Goal: Task Accomplishment & Management: Manage account settings

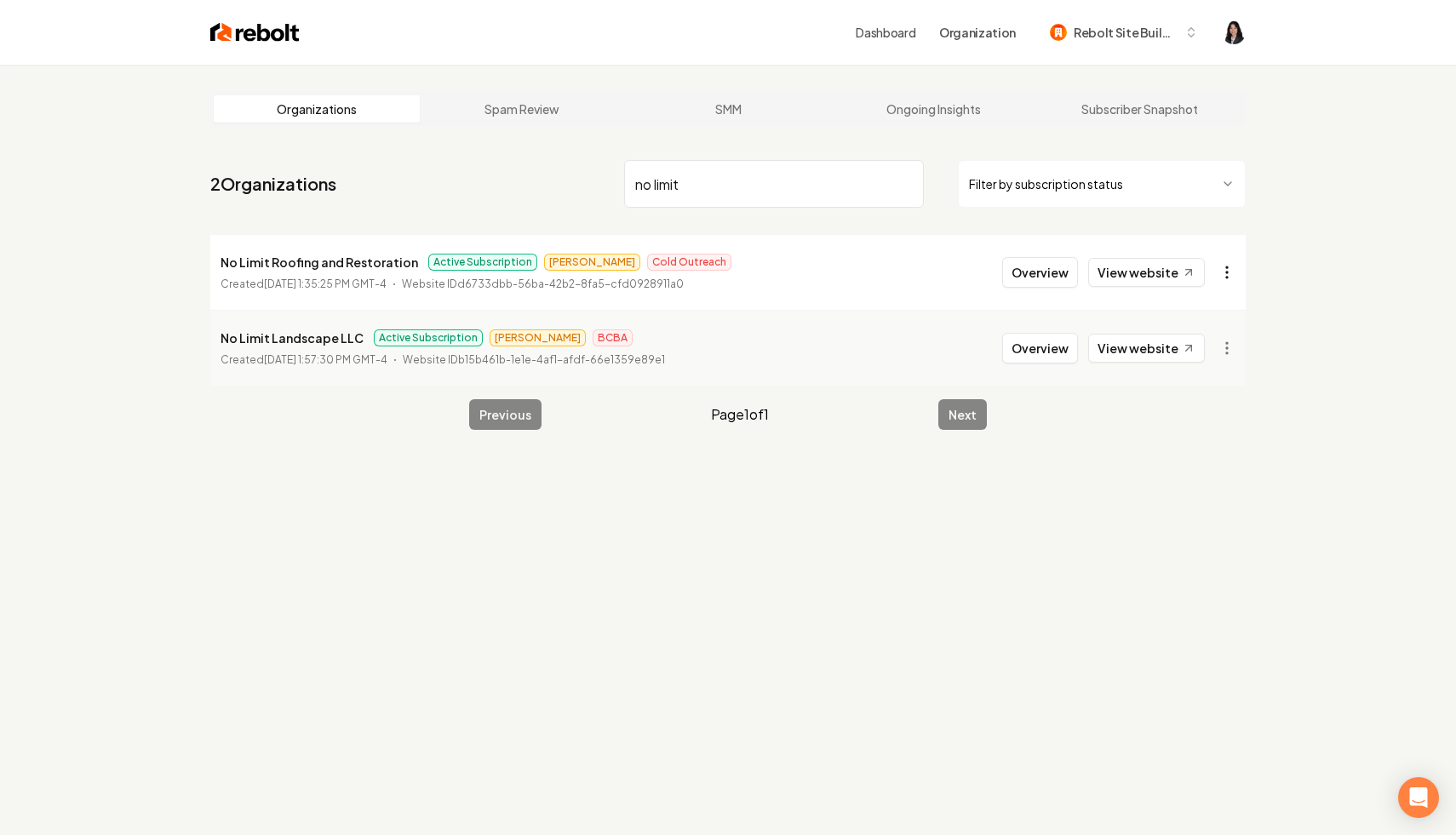
type input "no limit"
click at [1219, 274] on html "Dashboard Organization Rebolt Site Builder Organizations Spam Review SMM Ongoin…" at bounding box center [728, 418] width 1456 height 835
click at [1196, 420] on link "View in Stripe" at bounding box center [1187, 420] width 109 height 28
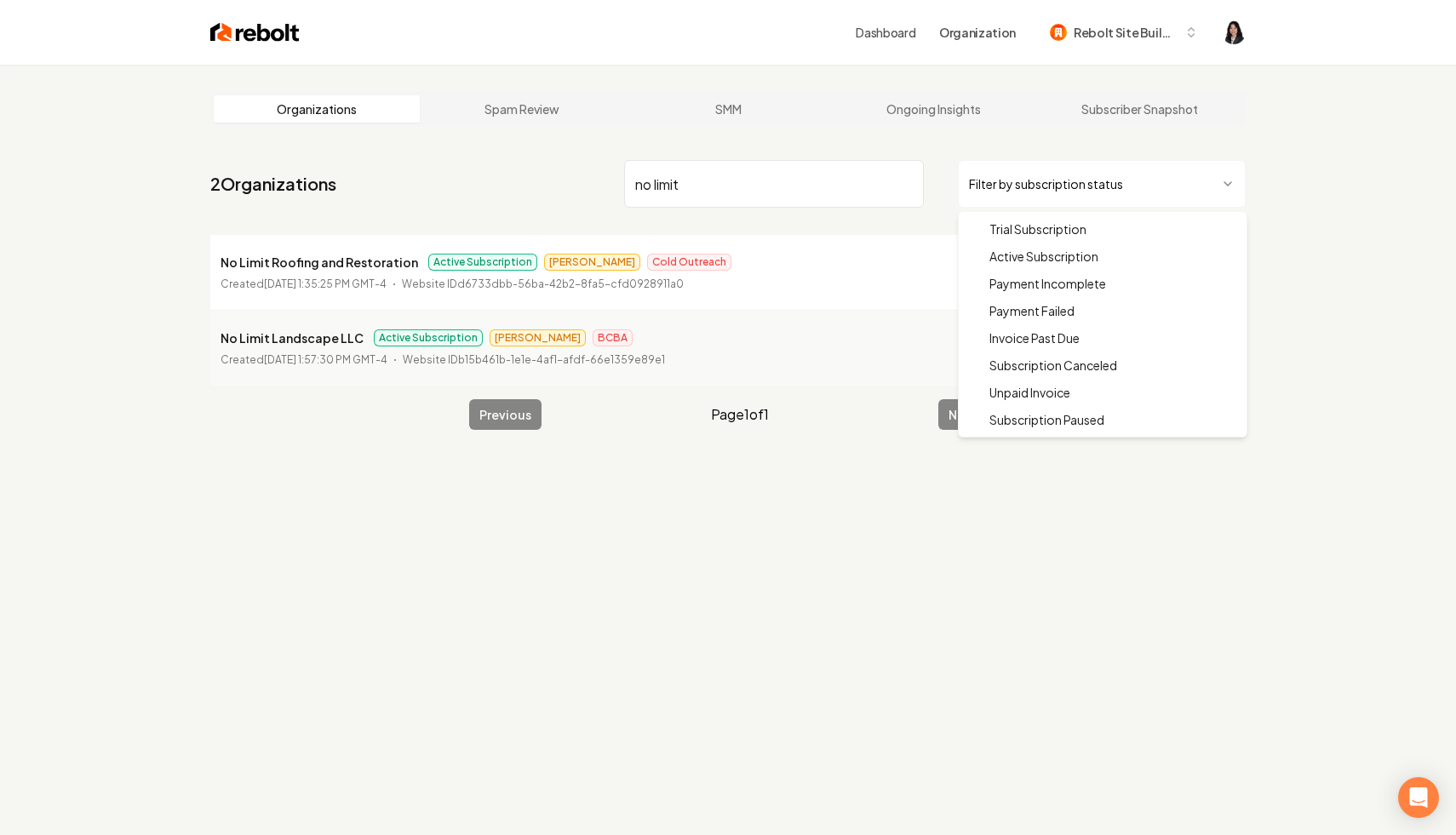
click at [1167, 204] on html "Dashboard Organization Rebolt Site Builder Organizations Spam Review SMM Ongoin…" at bounding box center [728, 418] width 1456 height 835
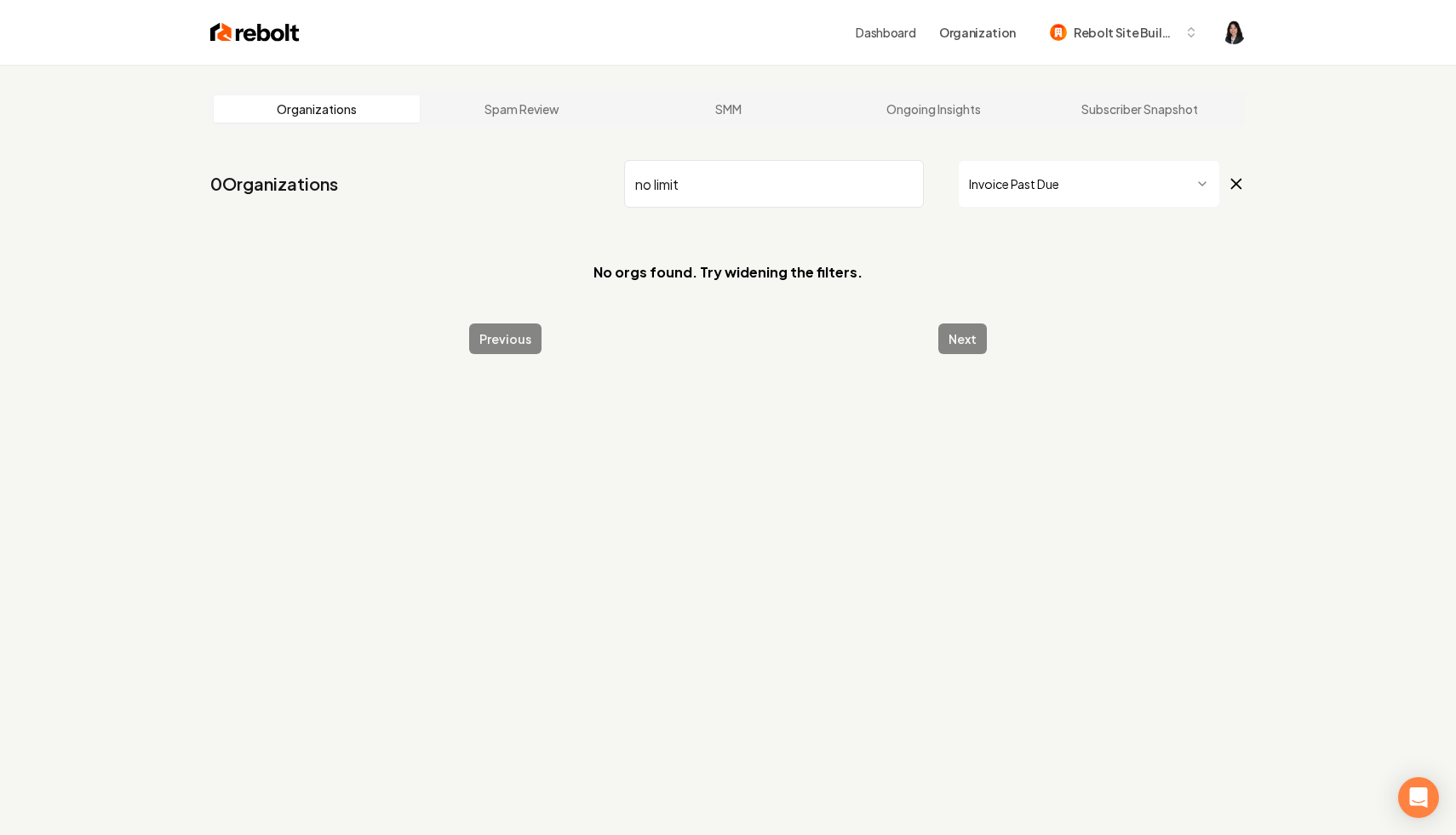
click at [906, 184] on input "no limit" at bounding box center [774, 184] width 300 height 47
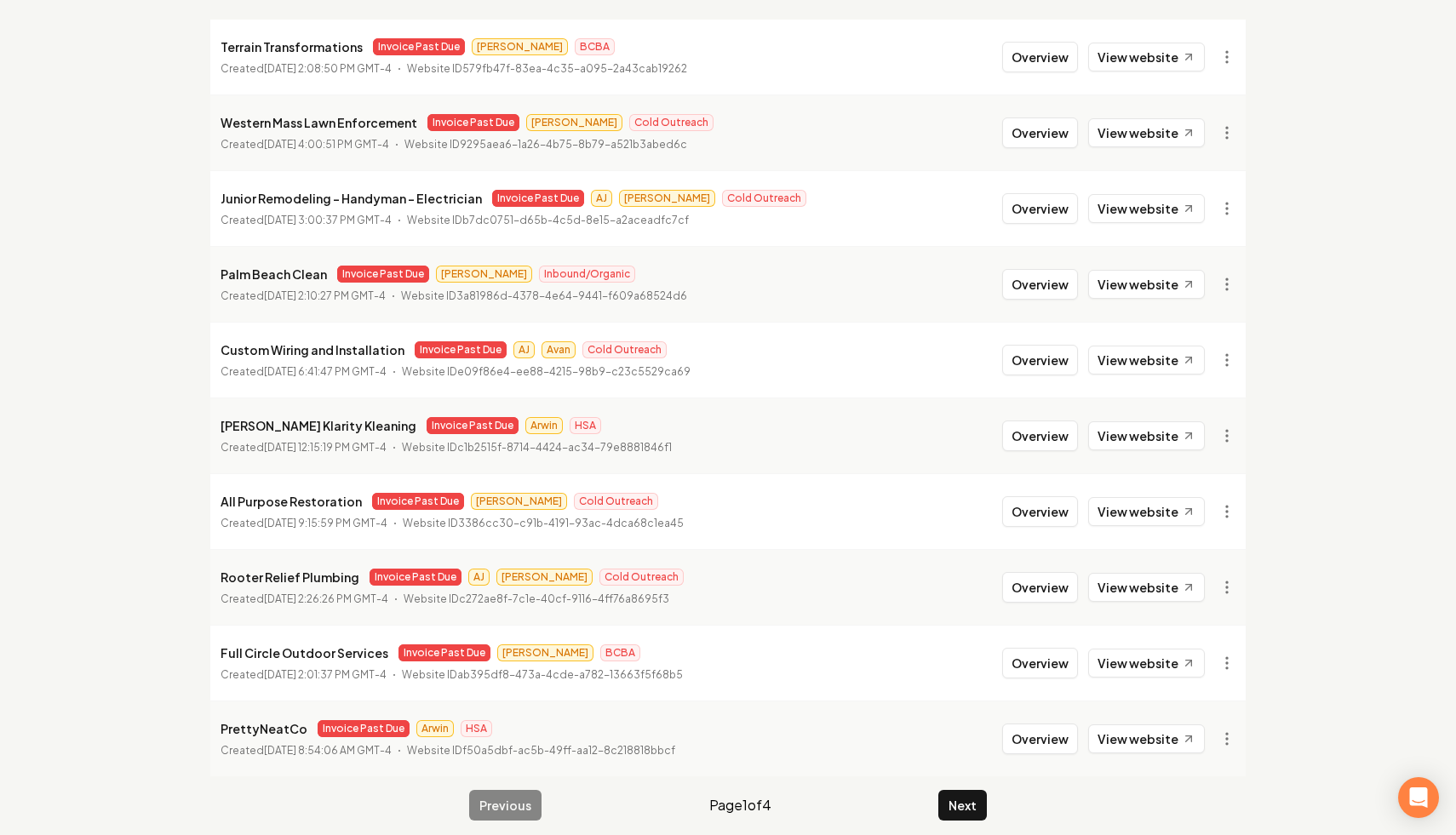
scroll to position [228, 0]
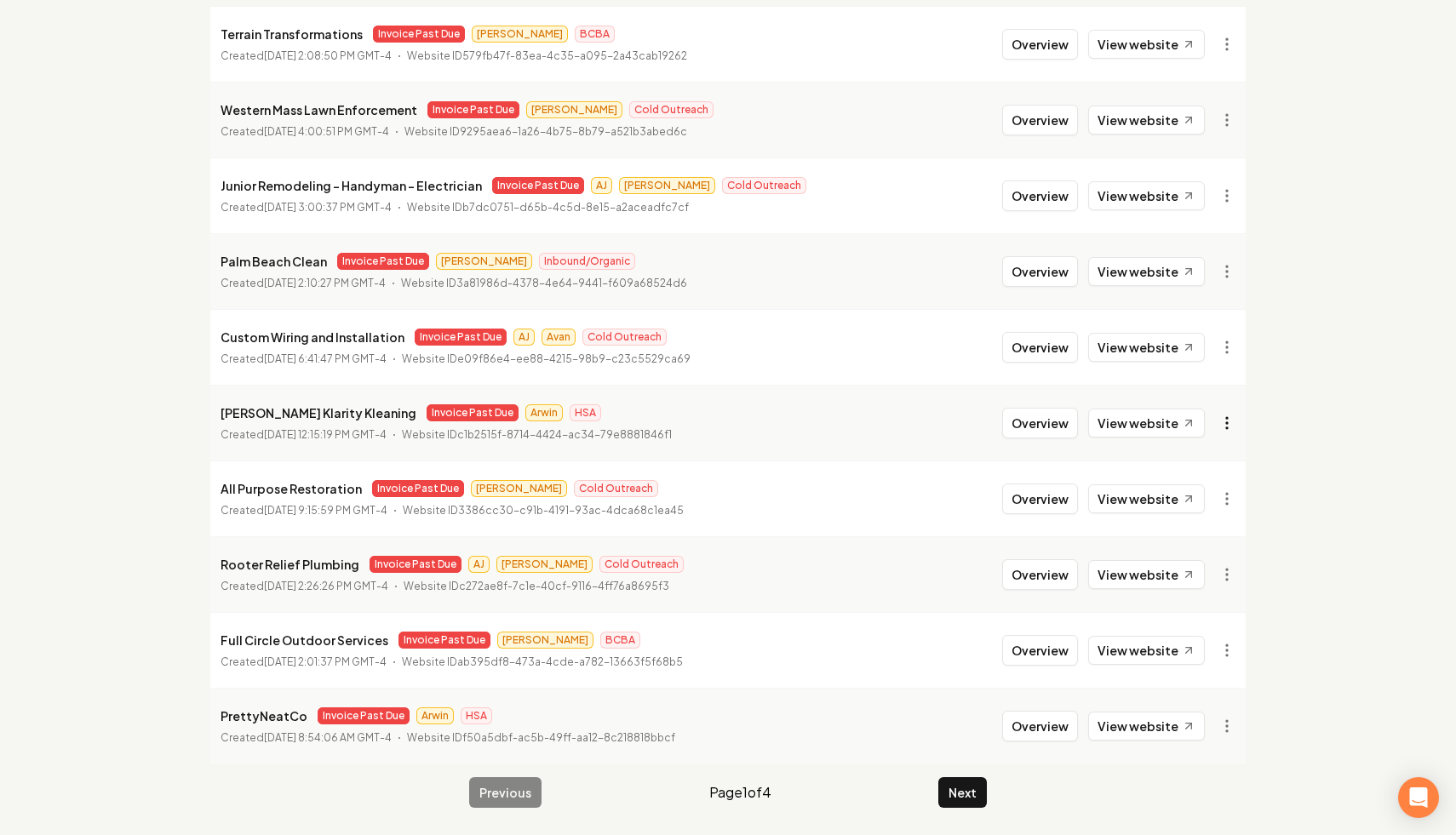
click at [1227, 414] on html "Dashboard Organization Rebolt Site Builder Organizations Spam Review SMM Ongoin…" at bounding box center [728, 190] width 1456 height 835
click at [1211, 572] on link "View in Stripe" at bounding box center [1187, 570] width 109 height 28
drag, startPoint x: 345, startPoint y: 415, endPoint x: 202, endPoint y: 411, distance: 143.1
click at [202, 411] on main "Organizations Spam Review SMM Ongoing Insights Subscriber Snapshot 39 Organizat…" at bounding box center [728, 336] width 1090 height 999
copy p "[PERSON_NAME] Klarity Kleaning"
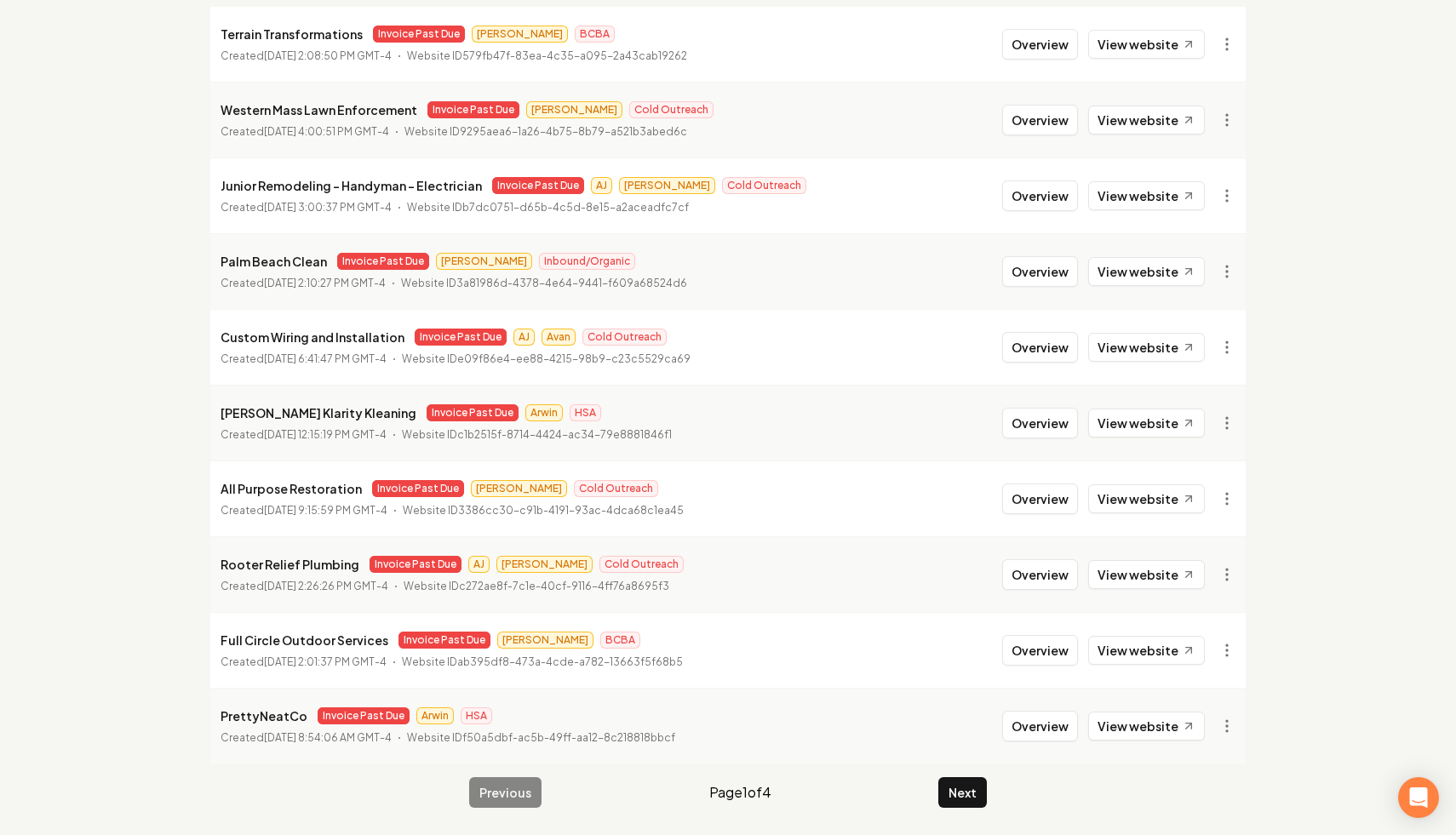
click at [35, 694] on div "Organizations Spam Review SMM Ongoing Insights Subscriber Snapshot 39 Organizat…" at bounding box center [728, 336] width 1456 height 999
click at [964, 782] on button "Next" at bounding box center [962, 793] width 48 height 31
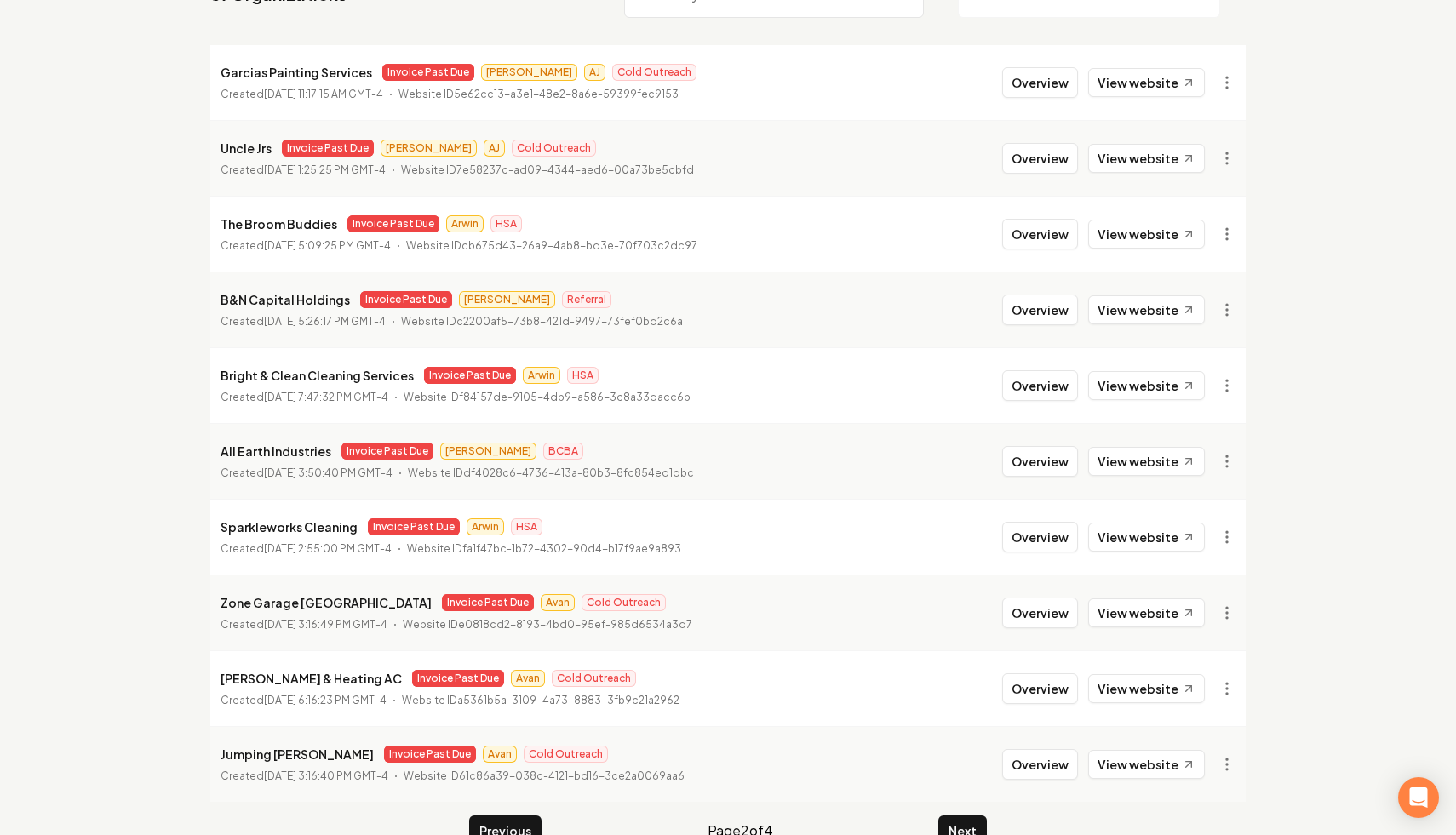
scroll to position [196, 0]
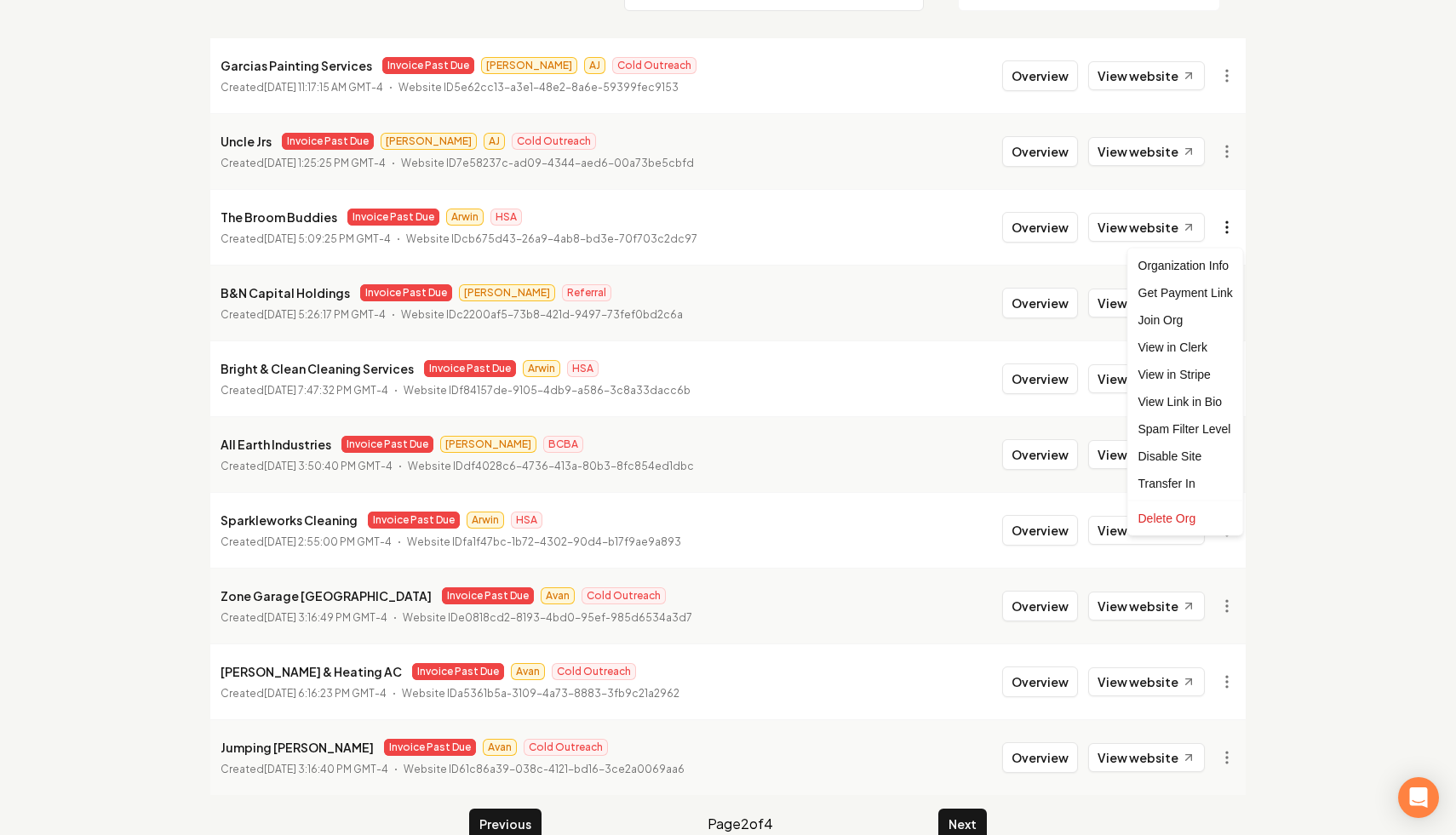
click at [1229, 220] on html "Dashboard Organization Rebolt Site Builder Organizations Spam Review SMM Ongoin…" at bounding box center [728, 221] width 1456 height 835
click at [1195, 363] on link "View in Stripe" at bounding box center [1187, 375] width 109 height 28
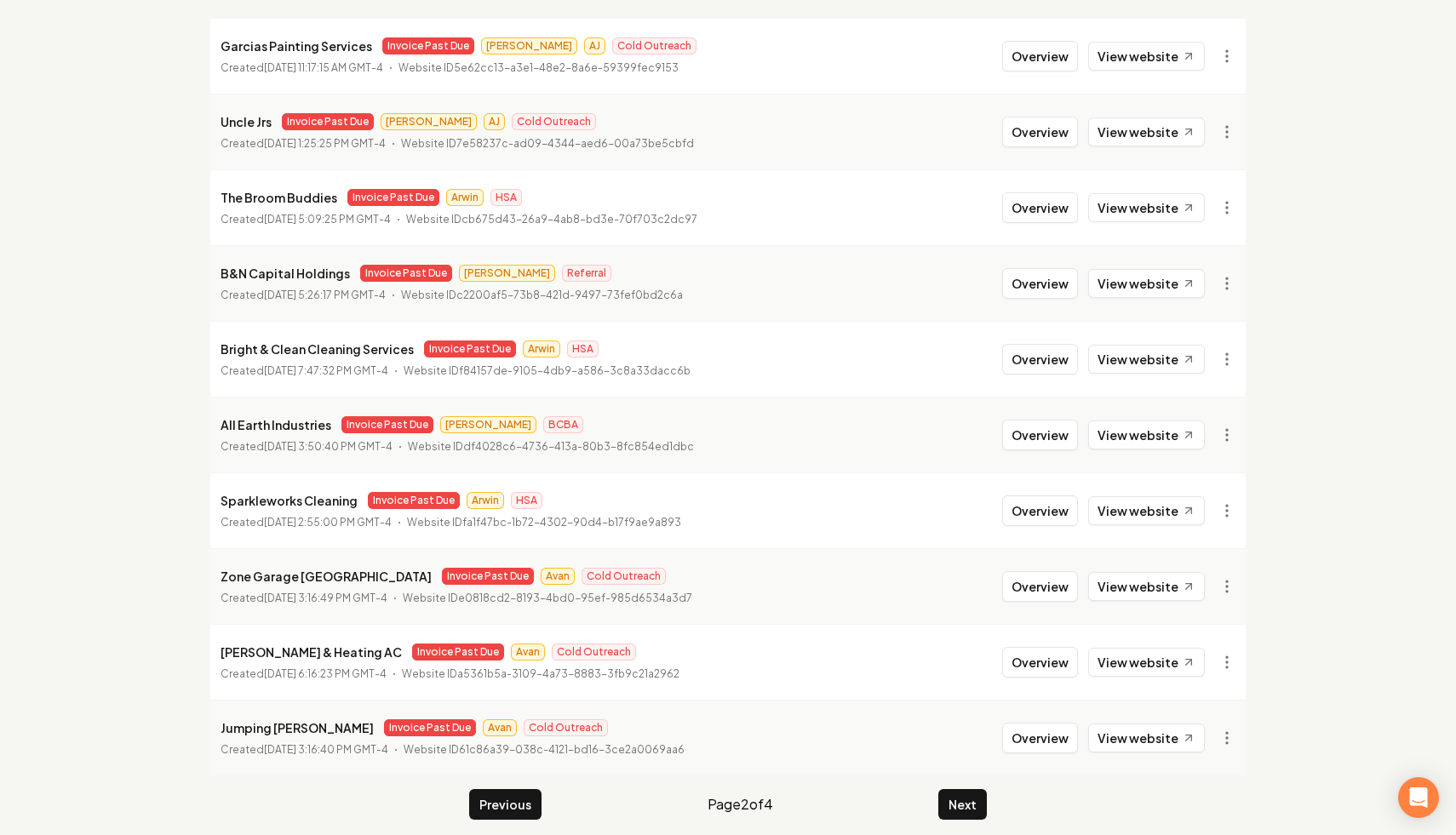
scroll to position [228, 0]
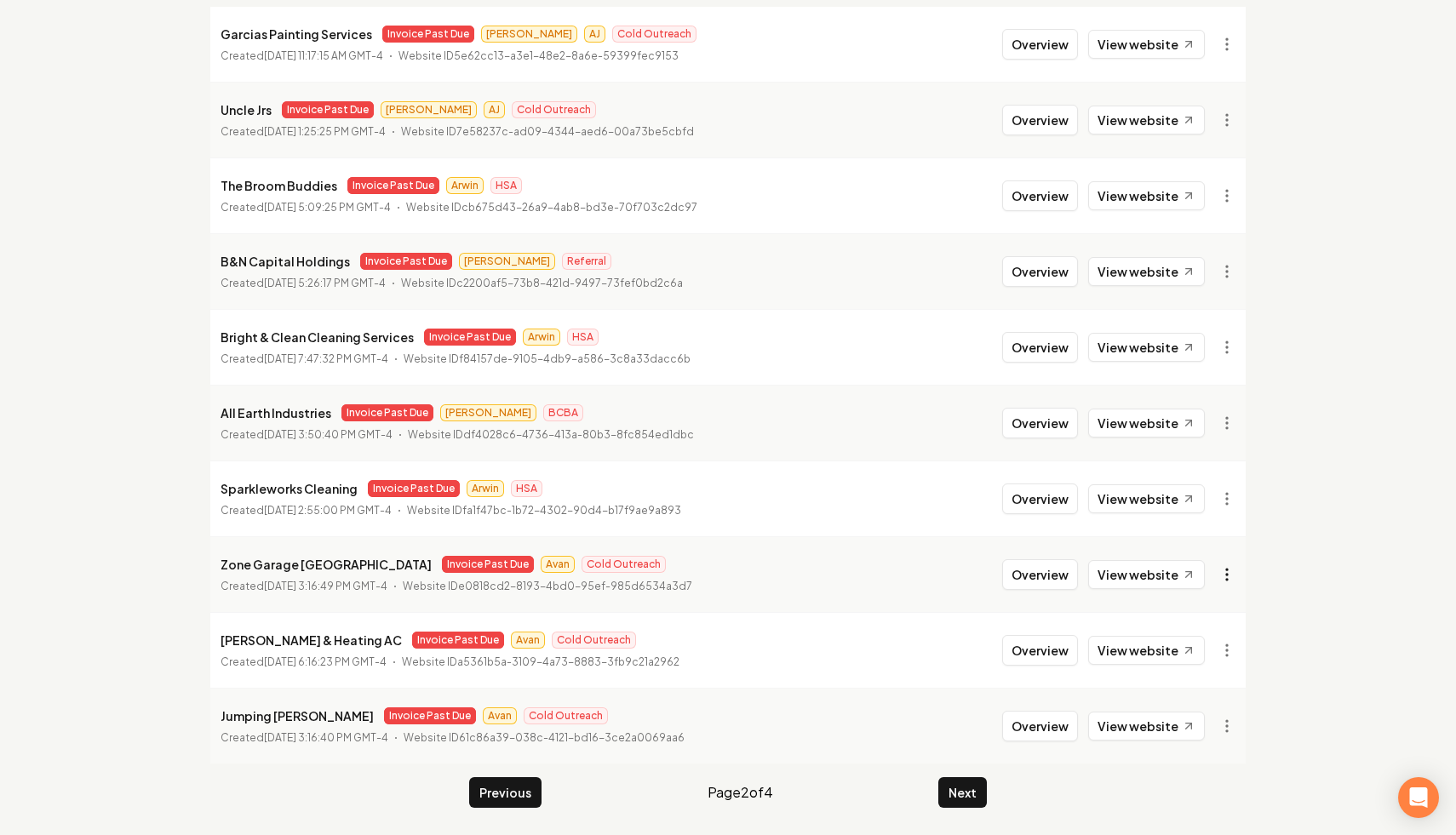
click at [1228, 569] on html "Dashboard Organization Rebolt Site Builder Organizations Spam Review SMM Ongoin…" at bounding box center [728, 190] width 1456 height 835
click at [1207, 390] on link "View in Stripe" at bounding box center [1187, 393] width 109 height 28
click at [952, 792] on button "Next" at bounding box center [962, 793] width 48 height 31
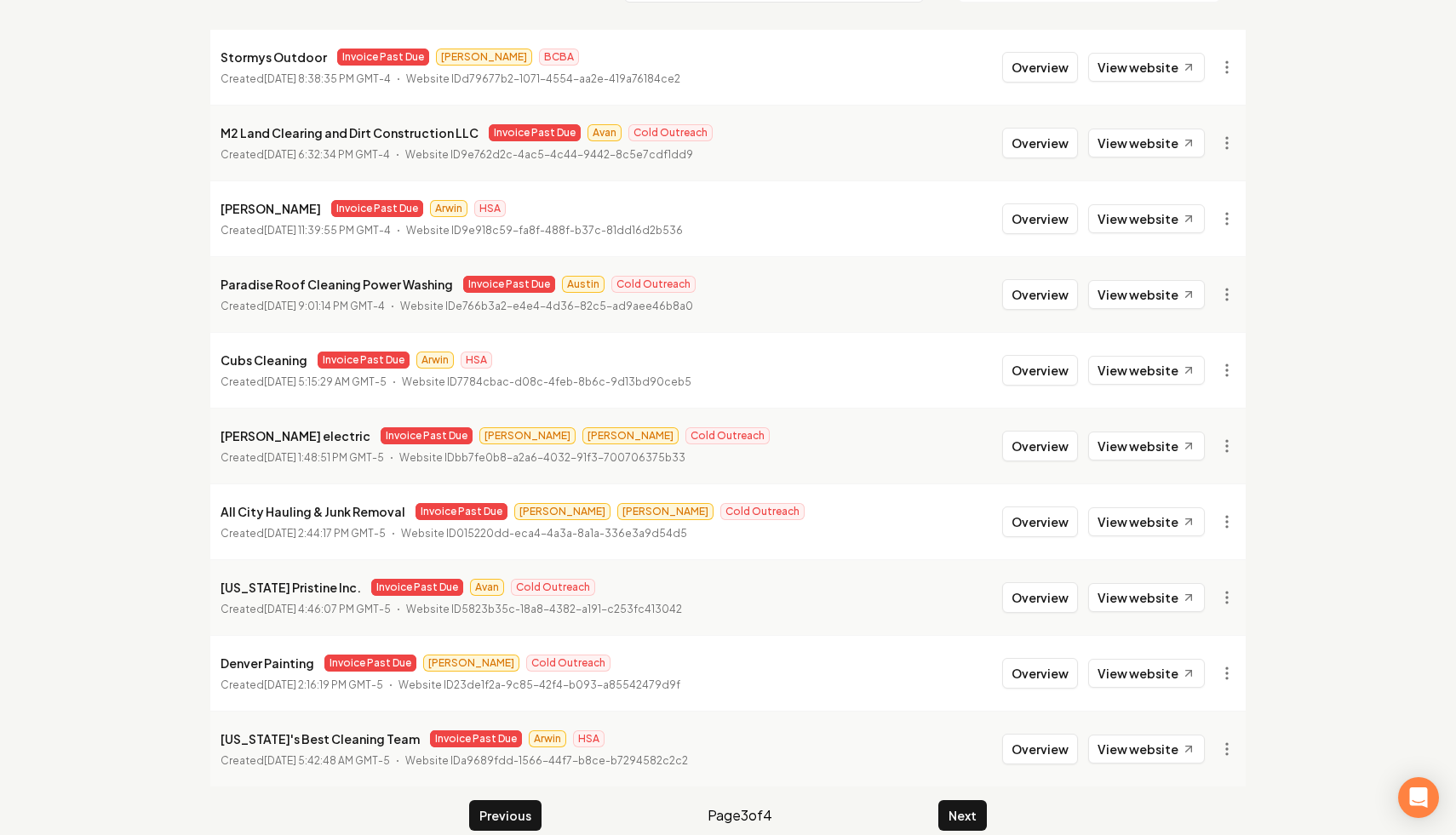
scroll to position [228, 0]
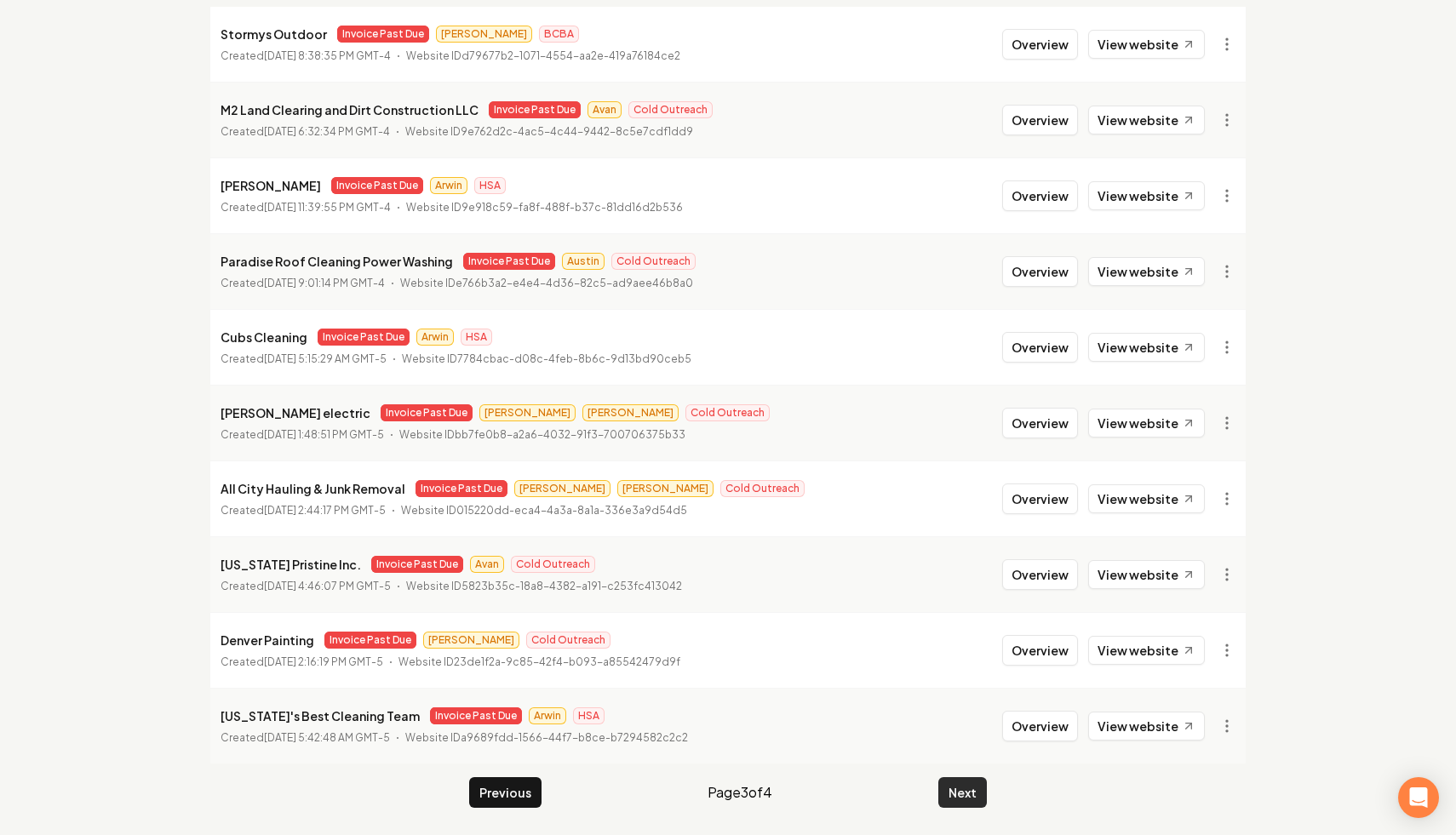
click at [971, 799] on button "Next" at bounding box center [962, 793] width 48 height 31
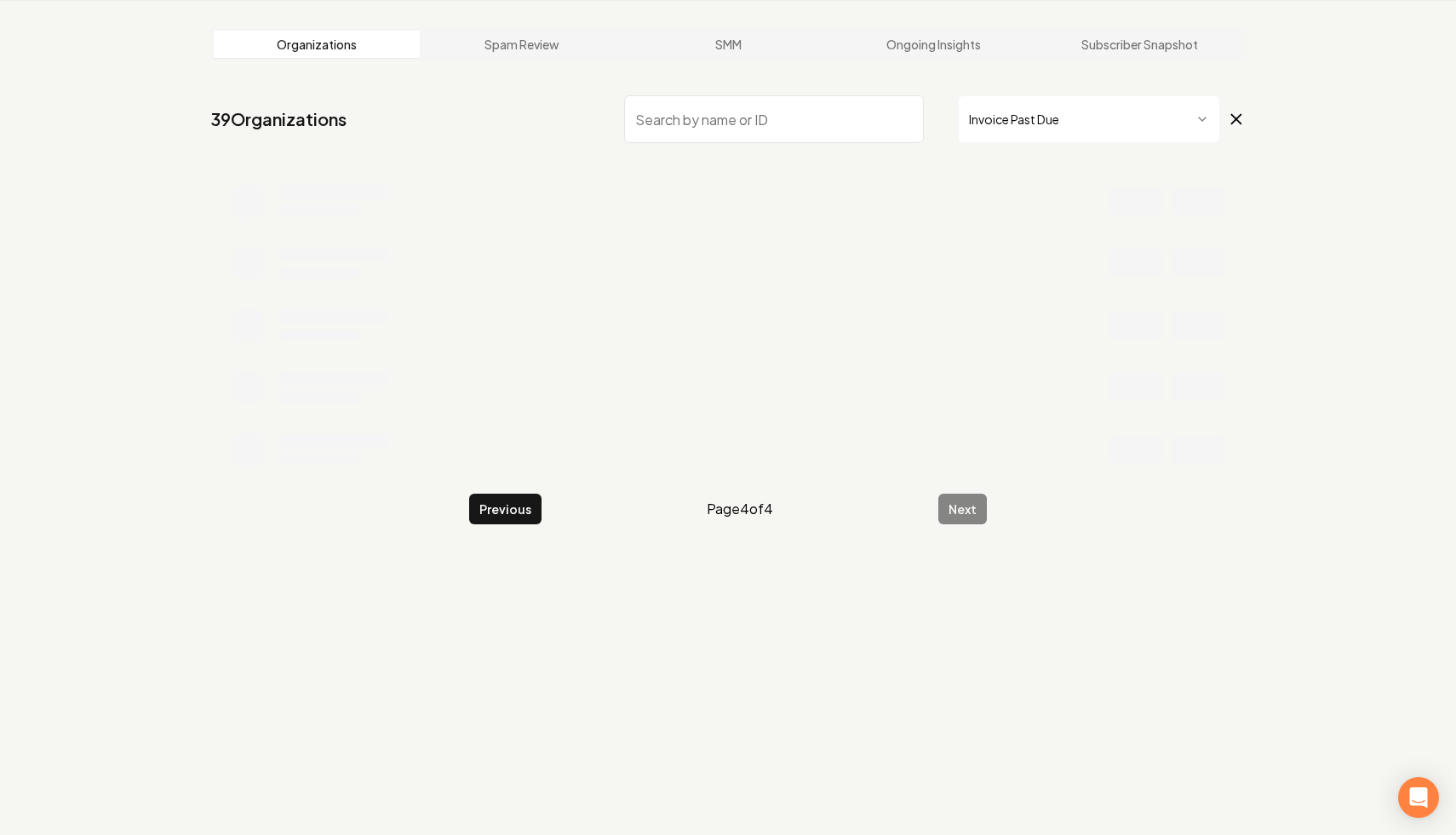
scroll to position [152, 0]
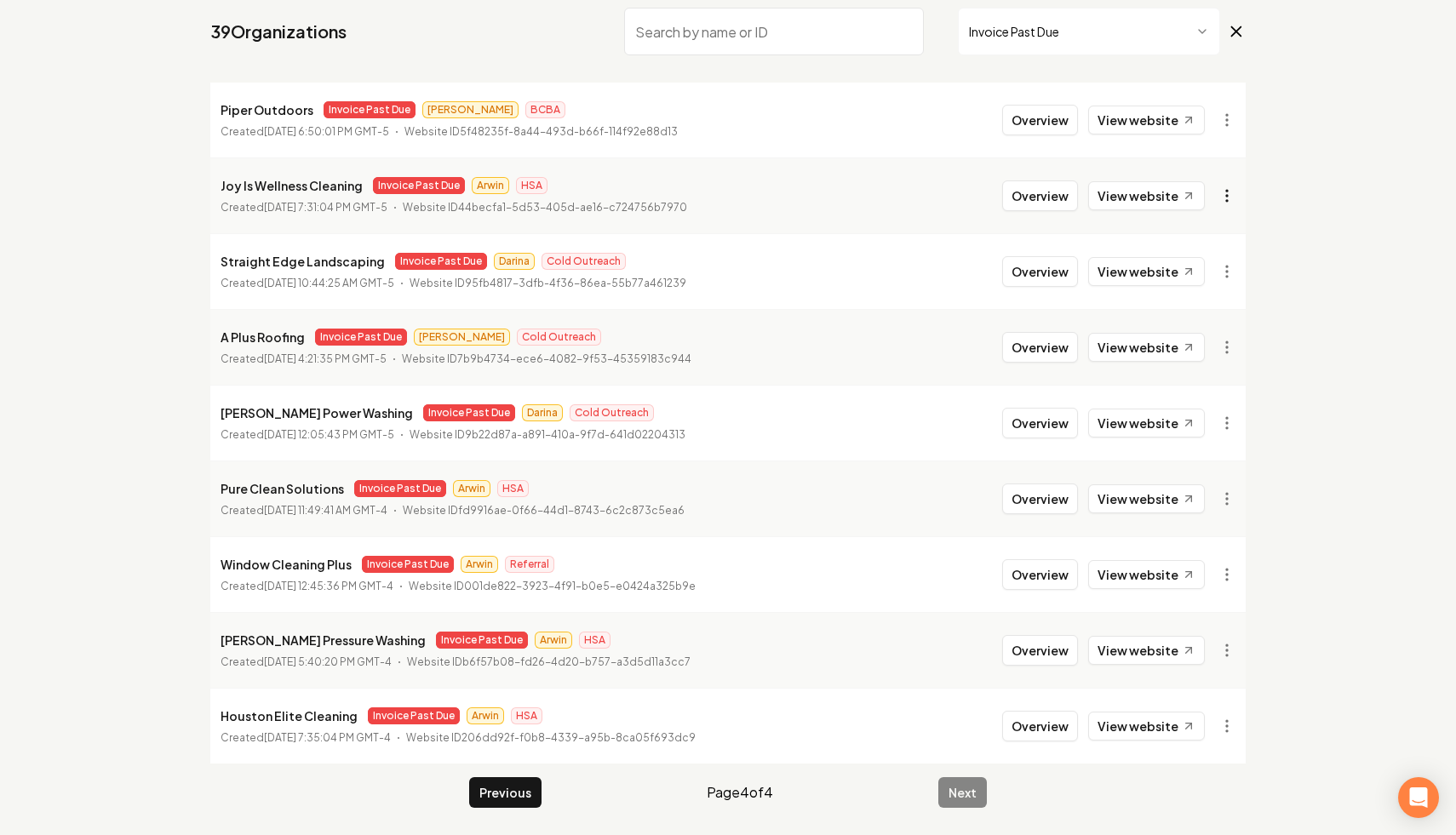
click at [1225, 189] on html "Dashboard Organization Rebolt Site Builder Organizations Spam Review SMM Ongoin…" at bounding box center [728, 266] width 1456 height 835
click at [1199, 340] on link "View in Stripe" at bounding box center [1187, 343] width 109 height 28
click at [1131, 195] on link "View website" at bounding box center [1147, 195] width 116 height 29
click at [1223, 190] on html "Dashboard Organization Rebolt Site Builder Organizations Spam Review SMM Ongoin…" at bounding box center [728, 266] width 1456 height 835
click at [1210, 311] on link "View in Clerk" at bounding box center [1187, 316] width 109 height 28
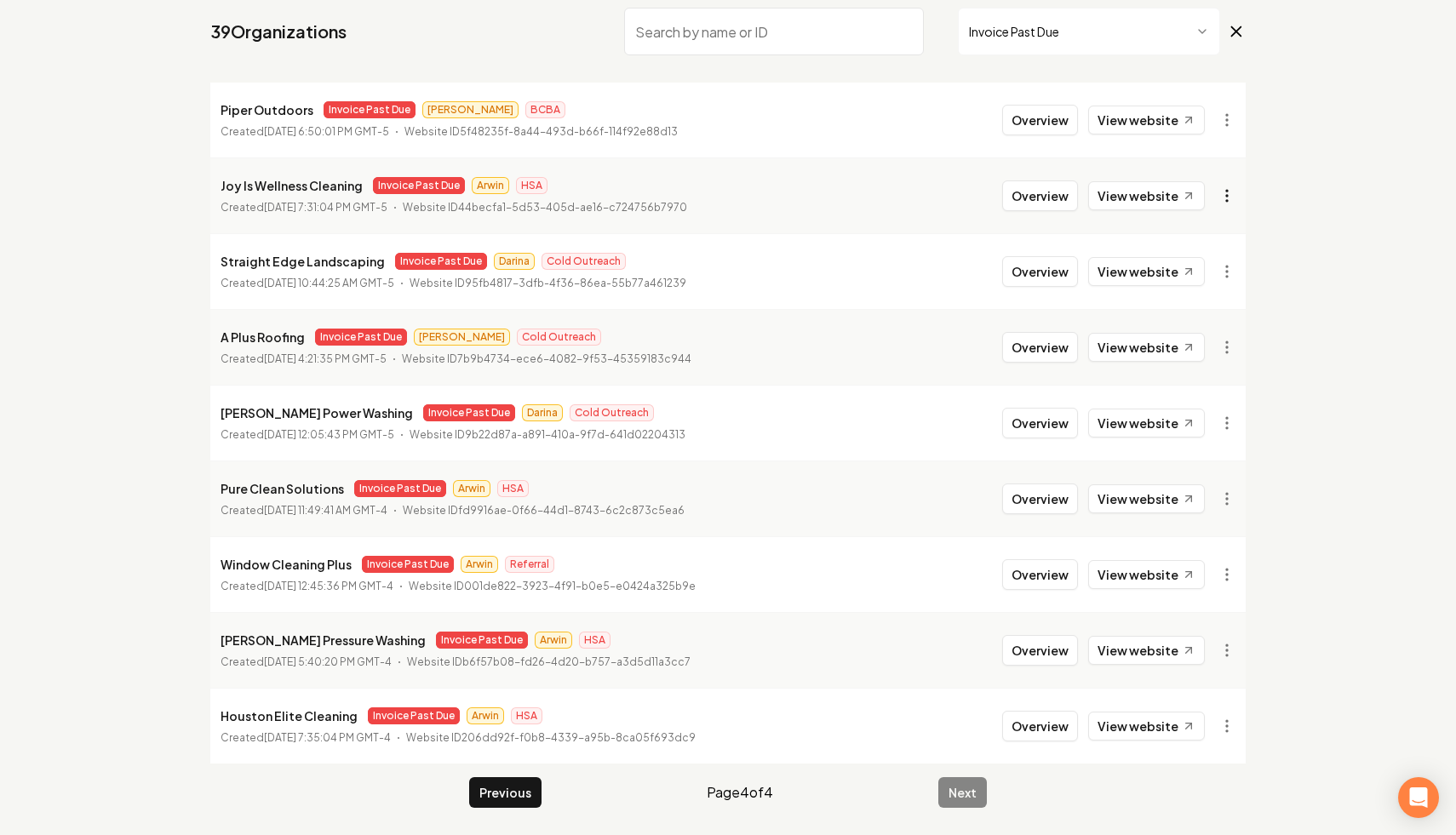
click at [1226, 196] on html "Dashboard Organization Rebolt Site Builder Organizations Spam Review SMM Ongoin…" at bounding box center [728, 266] width 1456 height 835
click at [1324, 298] on html "Dashboard Organization Rebolt Site Builder Organizations Spam Review SMM Ongoin…" at bounding box center [728, 266] width 1456 height 835
drag, startPoint x: 381, startPoint y: 266, endPoint x: 190, endPoint y: 249, distance: 191.8
click at [190, 249] on main "Organizations Spam Review SMM Ongoing Insights Subscriber Snapshot 39 Organizat…" at bounding box center [728, 373] width 1090 height 923
copy p "Straight Edge Landscaping"
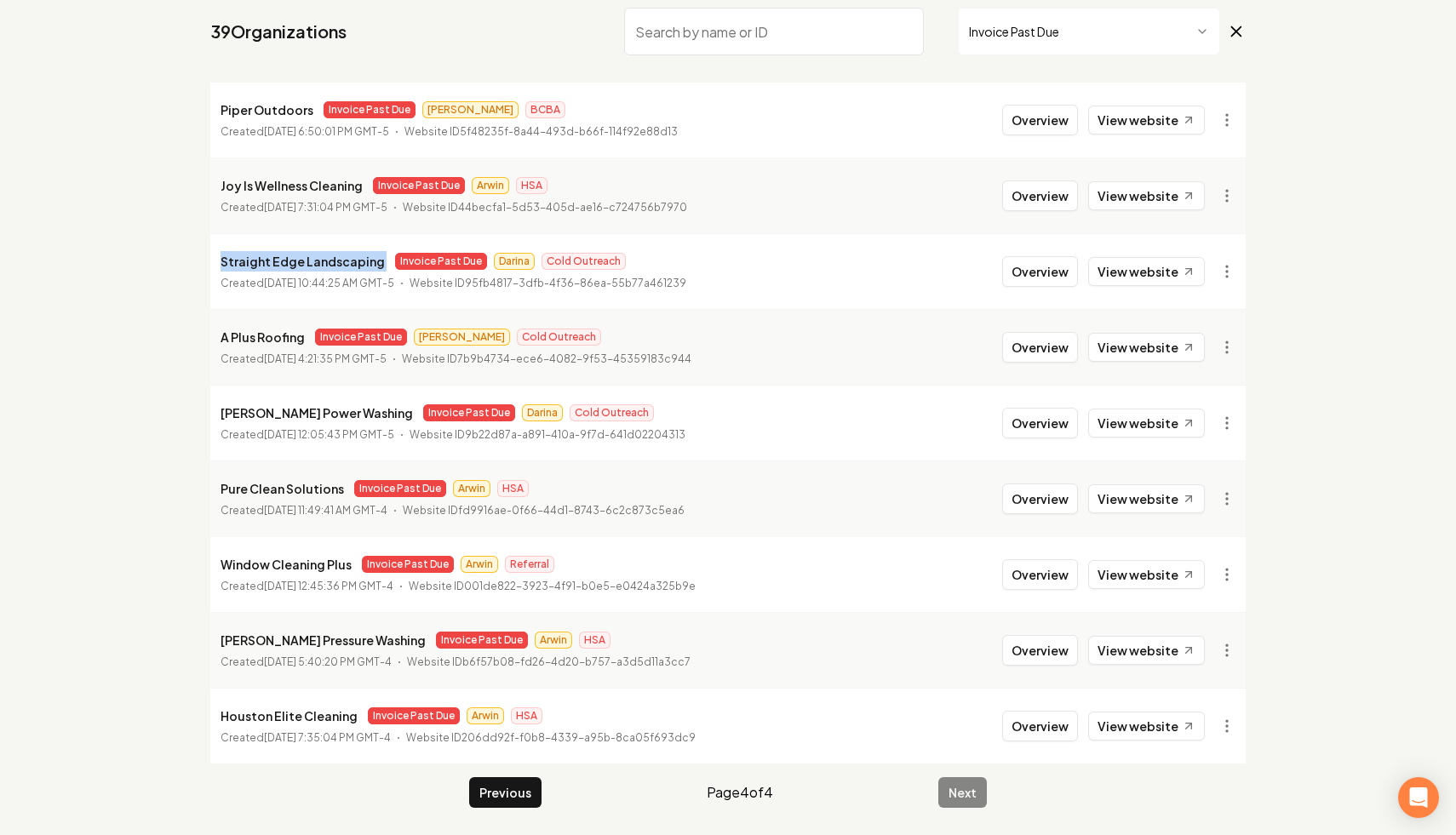
click at [1223, 277] on html "Dashboard Organization Rebolt Site Builder Organizations Spam Review SMM Ongoin…" at bounding box center [728, 266] width 1456 height 835
click at [1191, 424] on link "View in Stripe" at bounding box center [1187, 419] width 109 height 28
click at [352, 479] on div "Pure Clean Solutions Invoice Past Due Arwin HSA" at bounding box center [452, 489] width 464 height 21
drag, startPoint x: 351, startPoint y: 569, endPoint x: 215, endPoint y: 556, distance: 136.6
click at [215, 556] on li "Window Cleaning Plus Invoice Past Due Arwin Referral Created [DATE] 12:45:36 PM…" at bounding box center [728, 573] width 1035 height 76
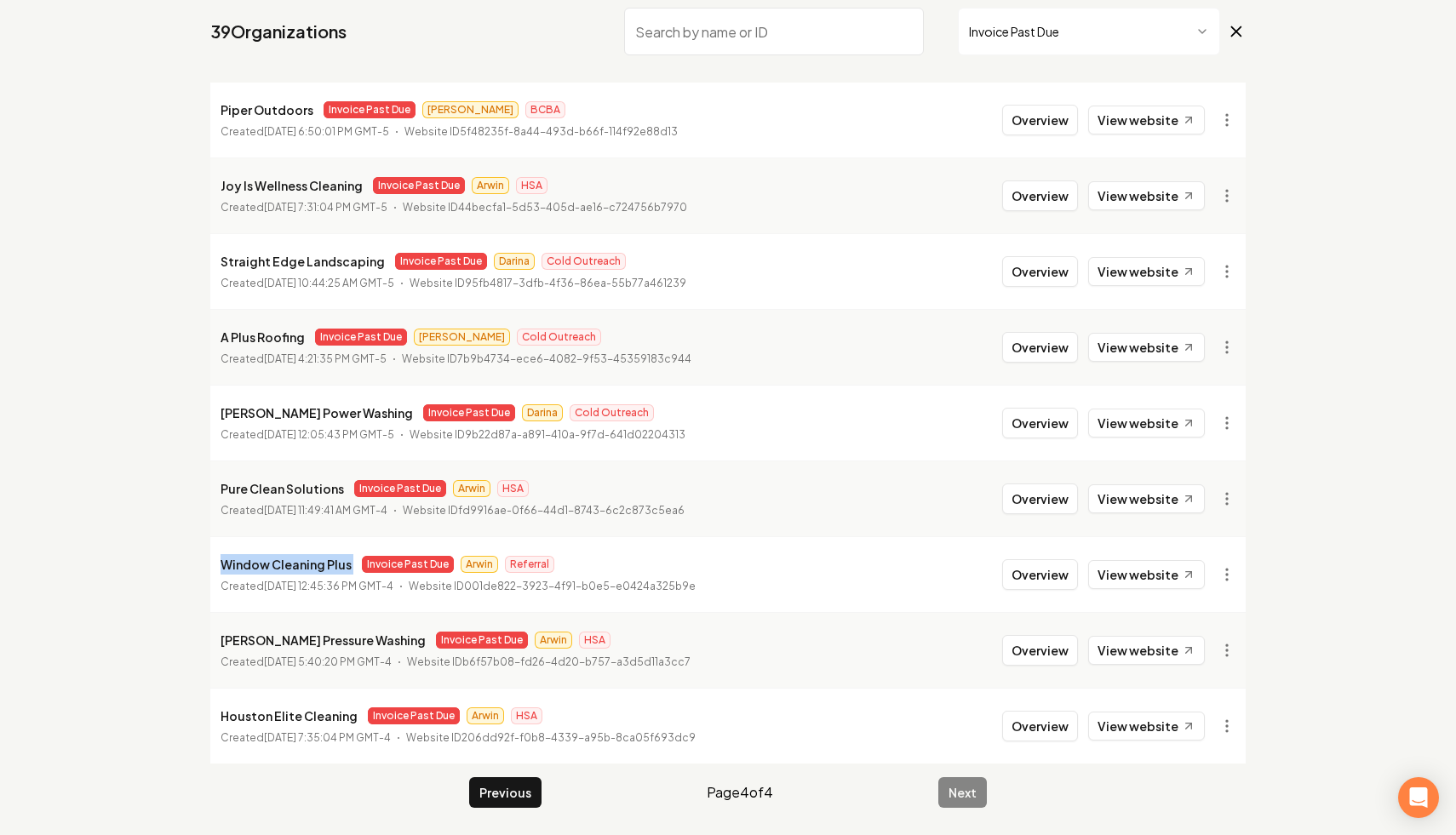
copy p "Window Cleaning Plus"
click at [1230, 575] on html "Dashboard Organization Rebolt Site Builder Organizations Spam Review SMM Ongoin…" at bounding box center [728, 266] width 1456 height 835
click at [1205, 400] on link "View in Stripe" at bounding box center [1187, 393] width 109 height 28
click at [1229, 576] on html "Dashboard Organization Rebolt Site Builder Organizations Spam Review SMM Ongoin…" at bounding box center [728, 266] width 1456 height 835
click at [1201, 353] on link "View in Clerk" at bounding box center [1187, 365] width 109 height 28
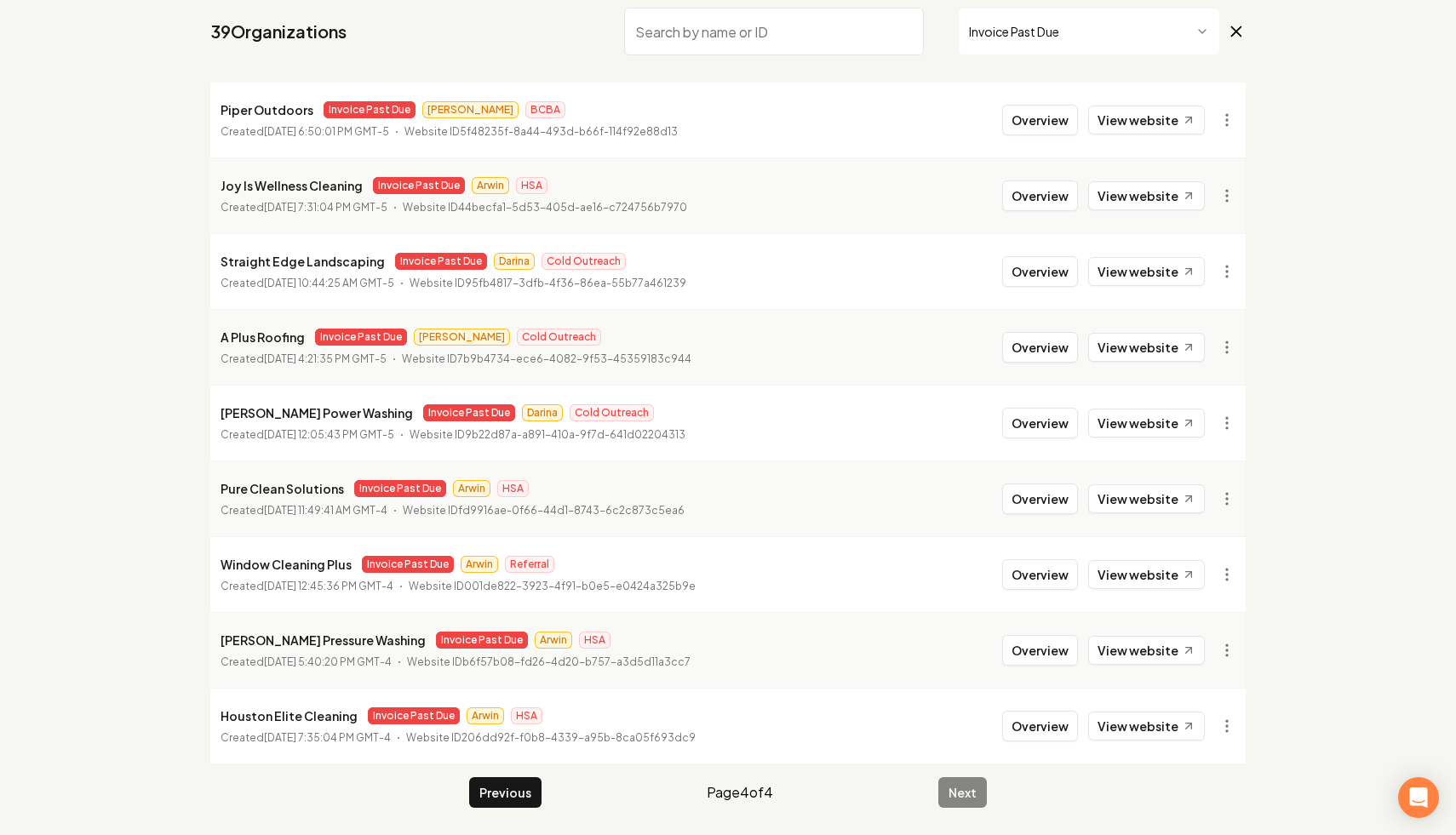
click at [1240, 22] on icon at bounding box center [1236, 32] width 19 height 21
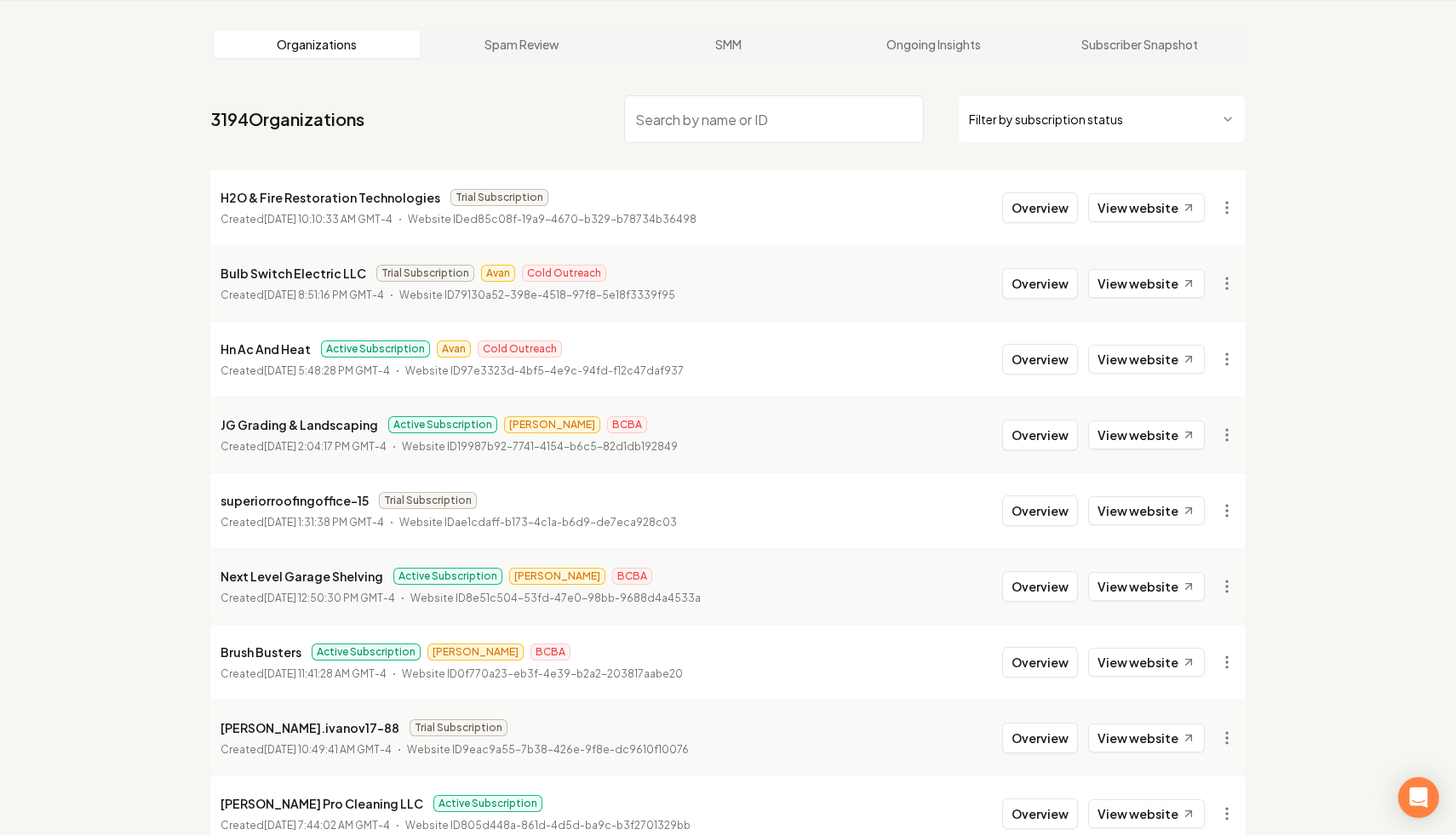
scroll to position [152, 0]
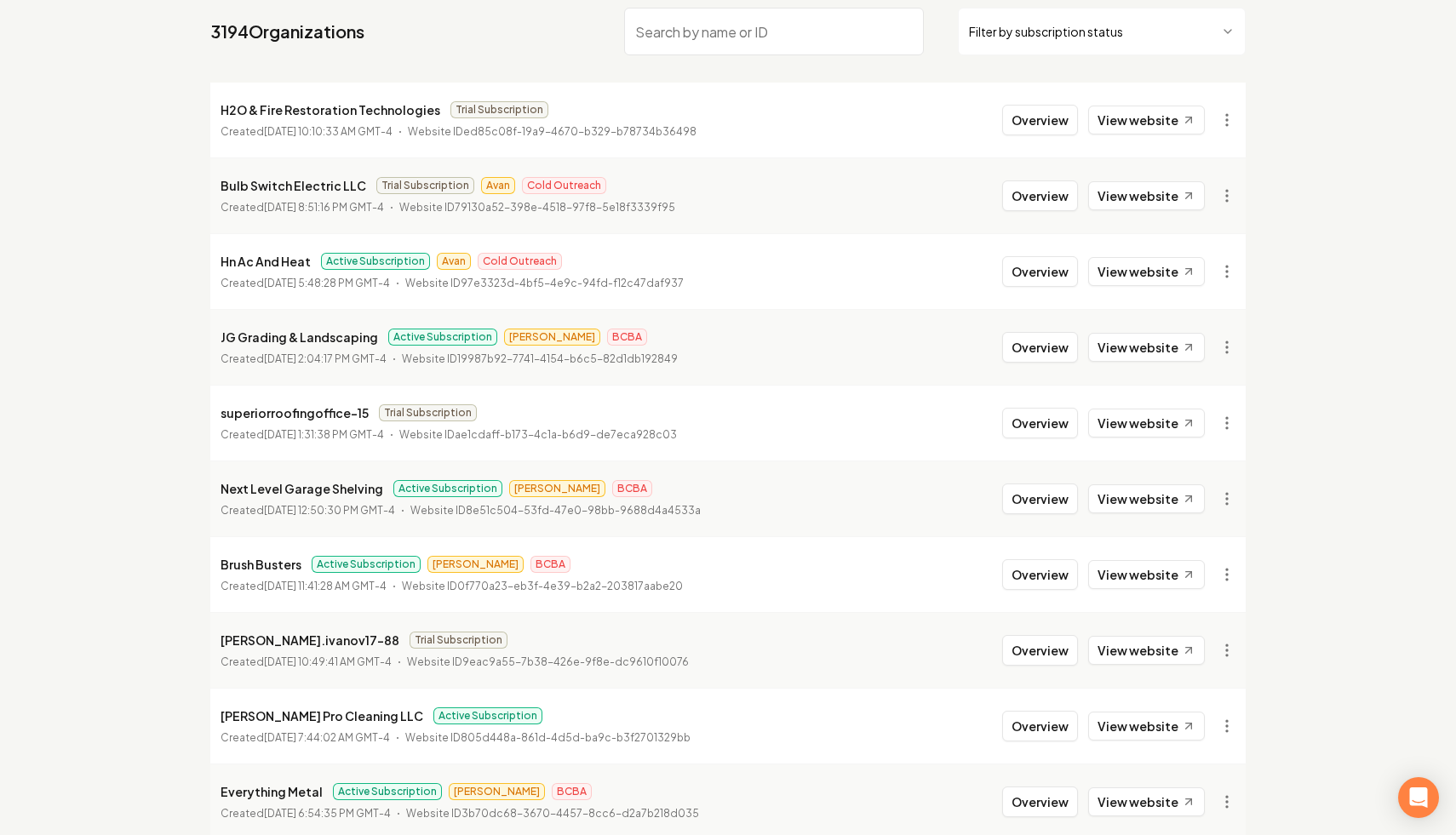
click at [856, 42] on input "search" at bounding box center [774, 32] width 300 height 47
paste input "Hn Ac And Heat"
type input "Hn Ac And Heat"
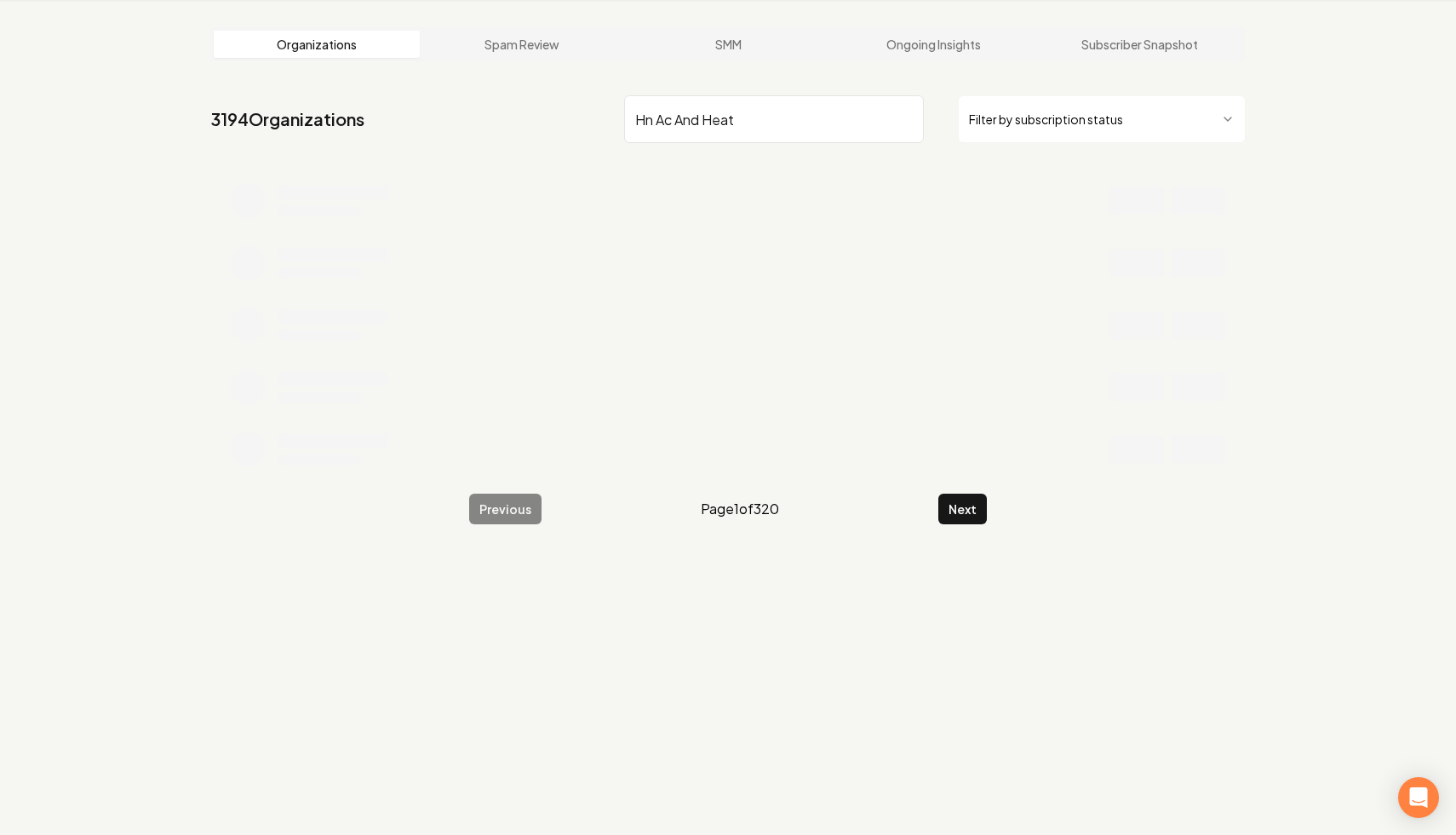
scroll to position [65, 0]
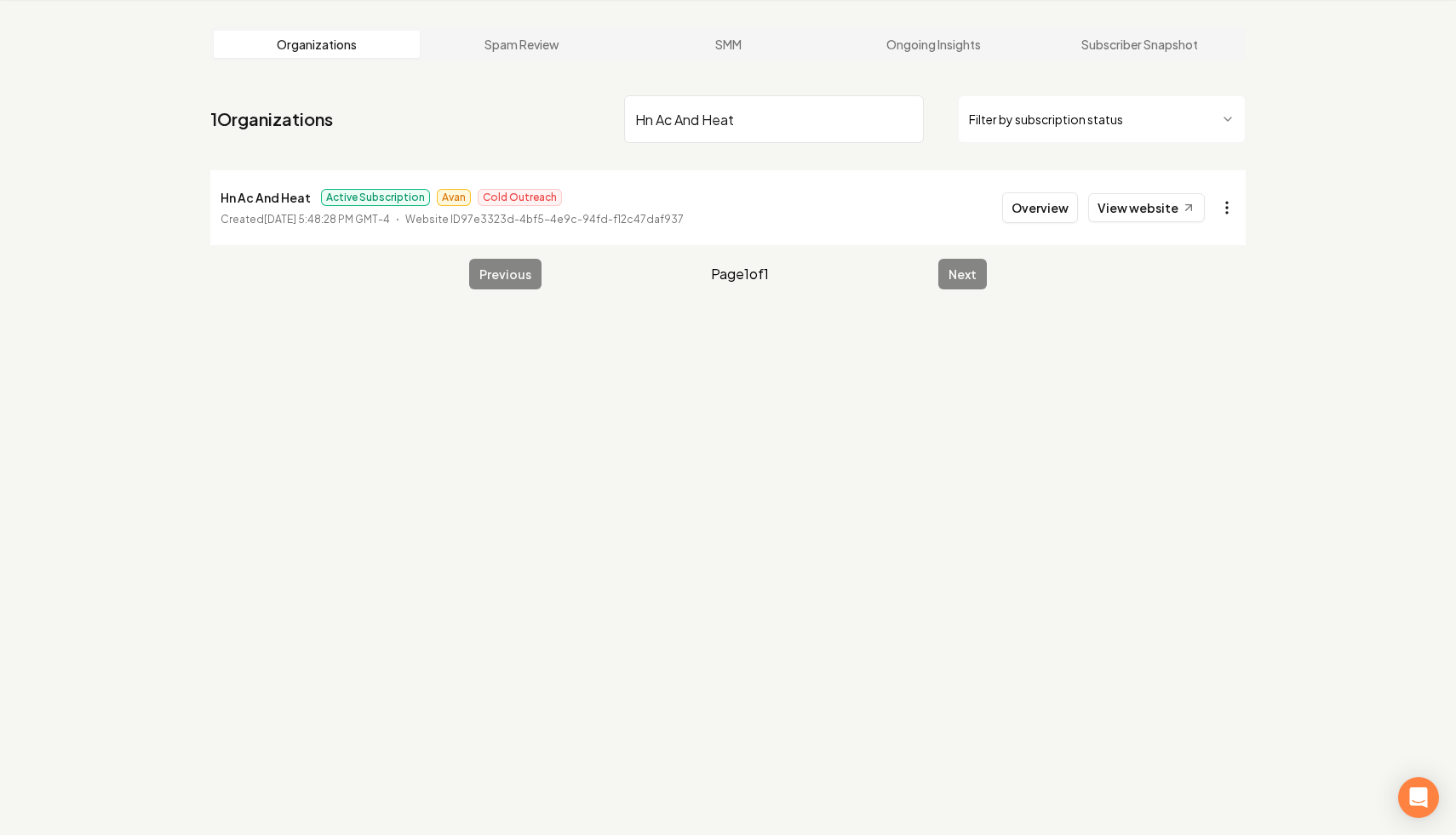
click at [1229, 195] on html "Dashboard Organization Rebolt Site Builder Organizations Spam Review SMM Ongoin…" at bounding box center [728, 352] width 1456 height 835
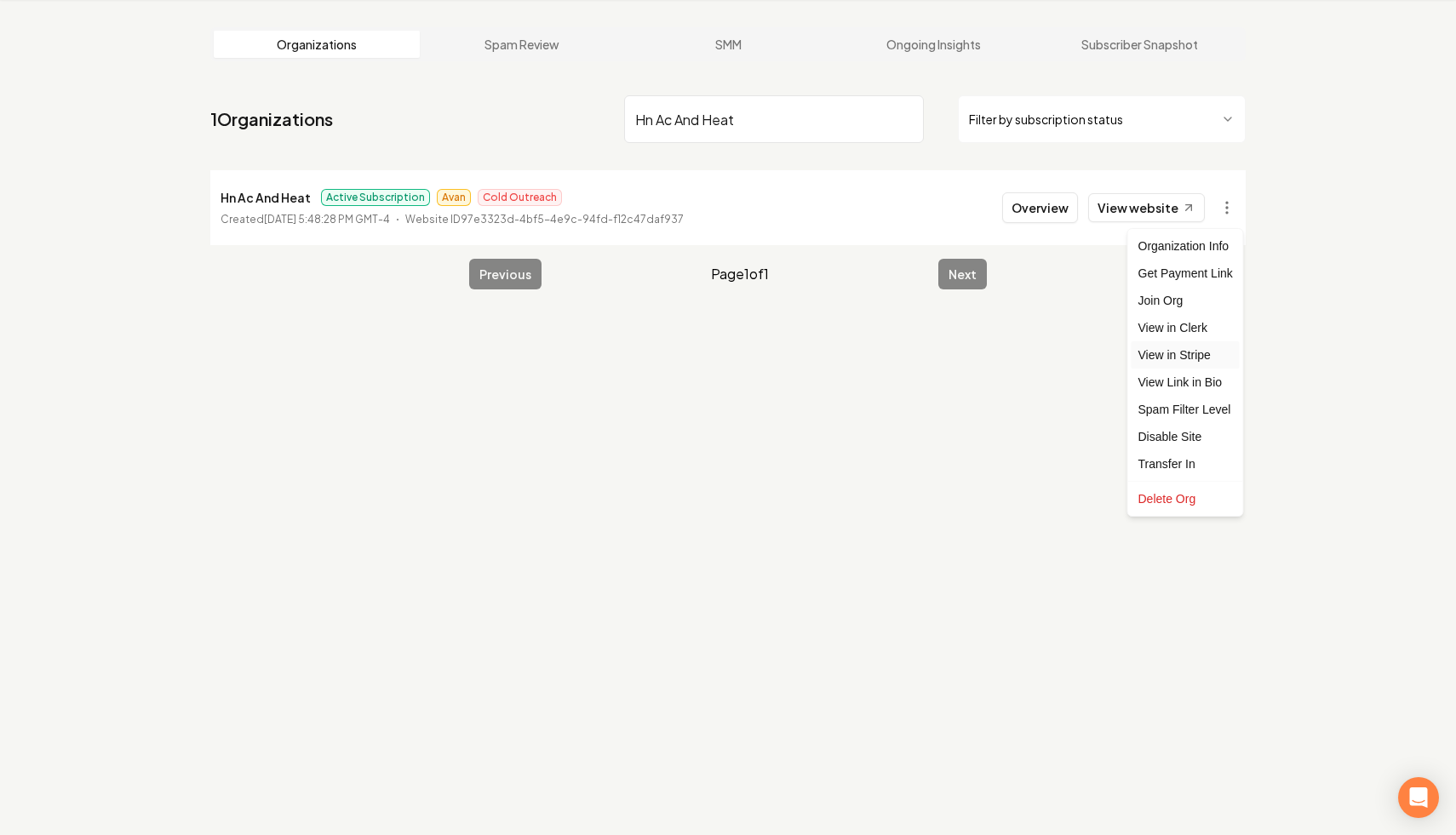
click at [1195, 349] on link "View in Stripe" at bounding box center [1187, 355] width 109 height 28
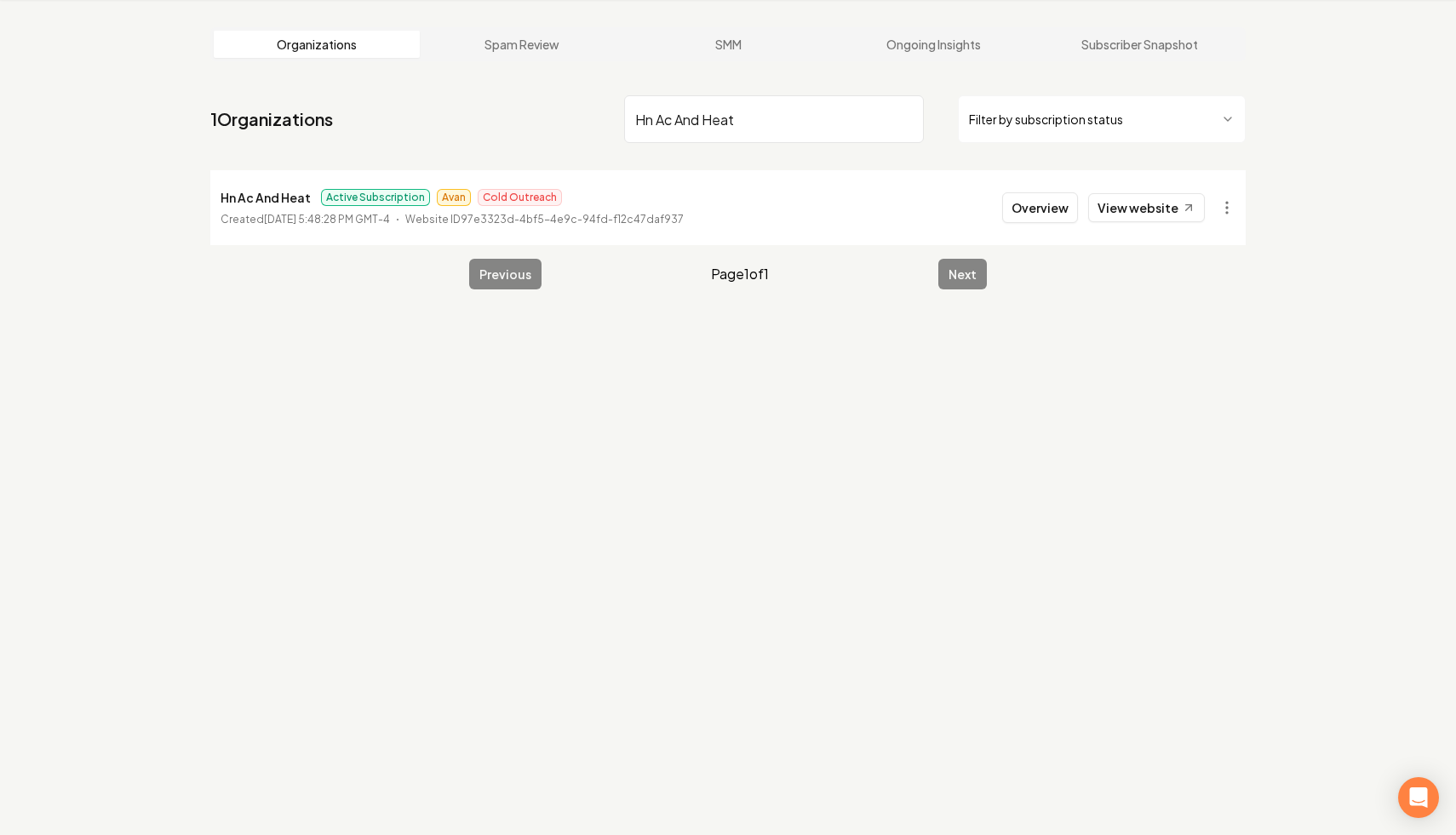
click at [908, 114] on input "Hn Ac And Heat" at bounding box center [774, 119] width 300 height 47
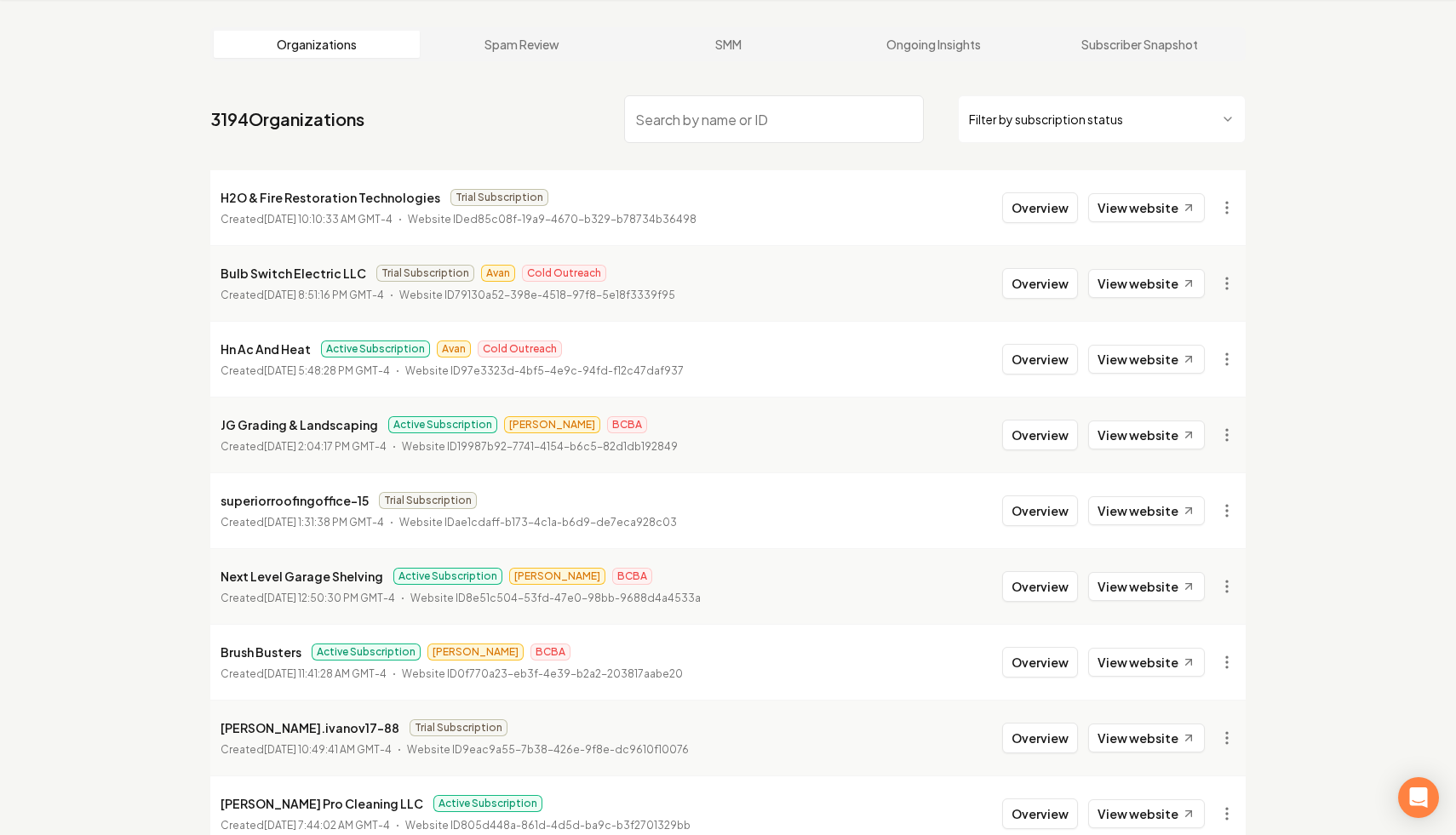
paste input "H2O & Fire Restoration Technologies"
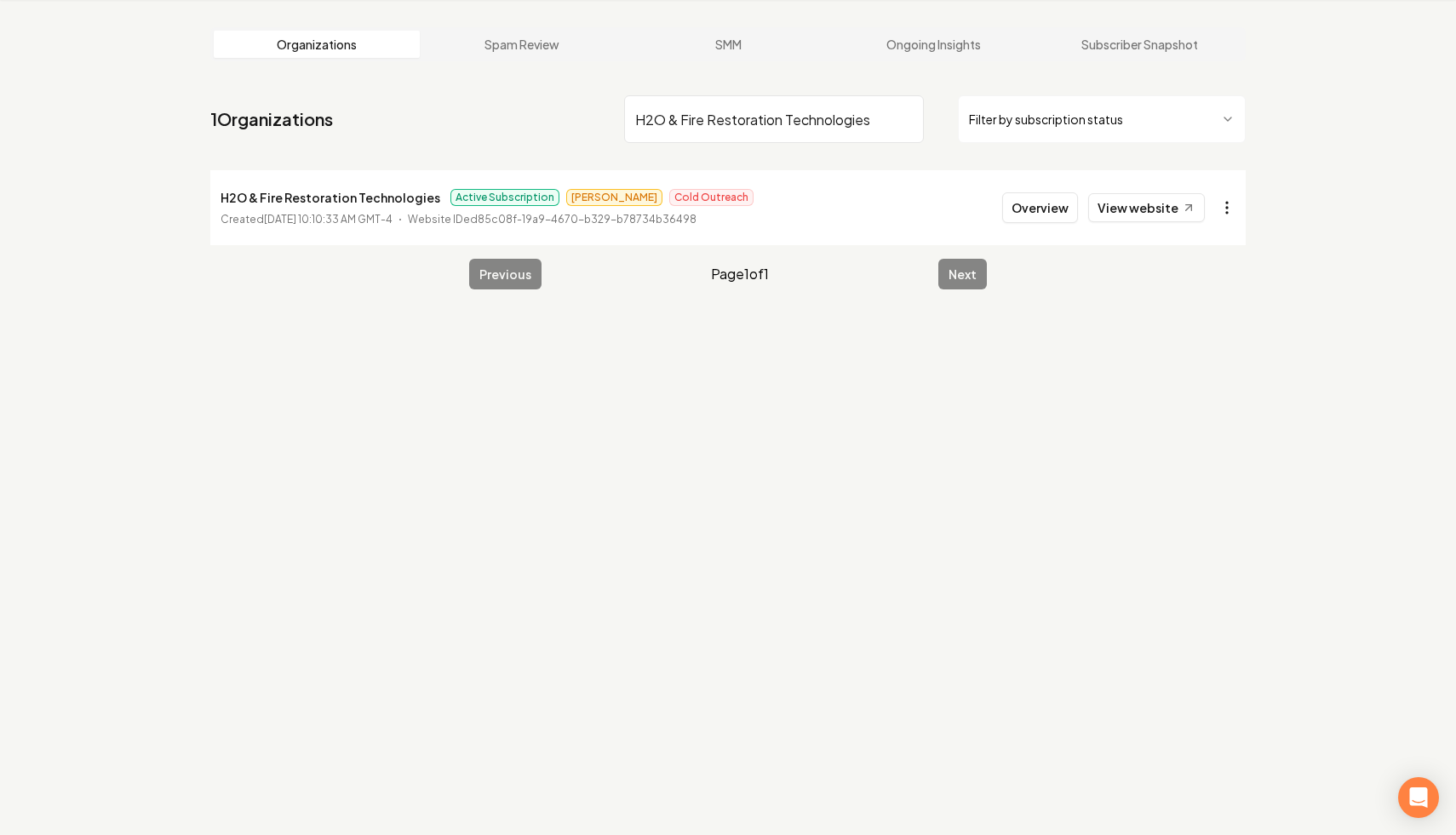
type input "H2O & Fire Restoration Technologies"
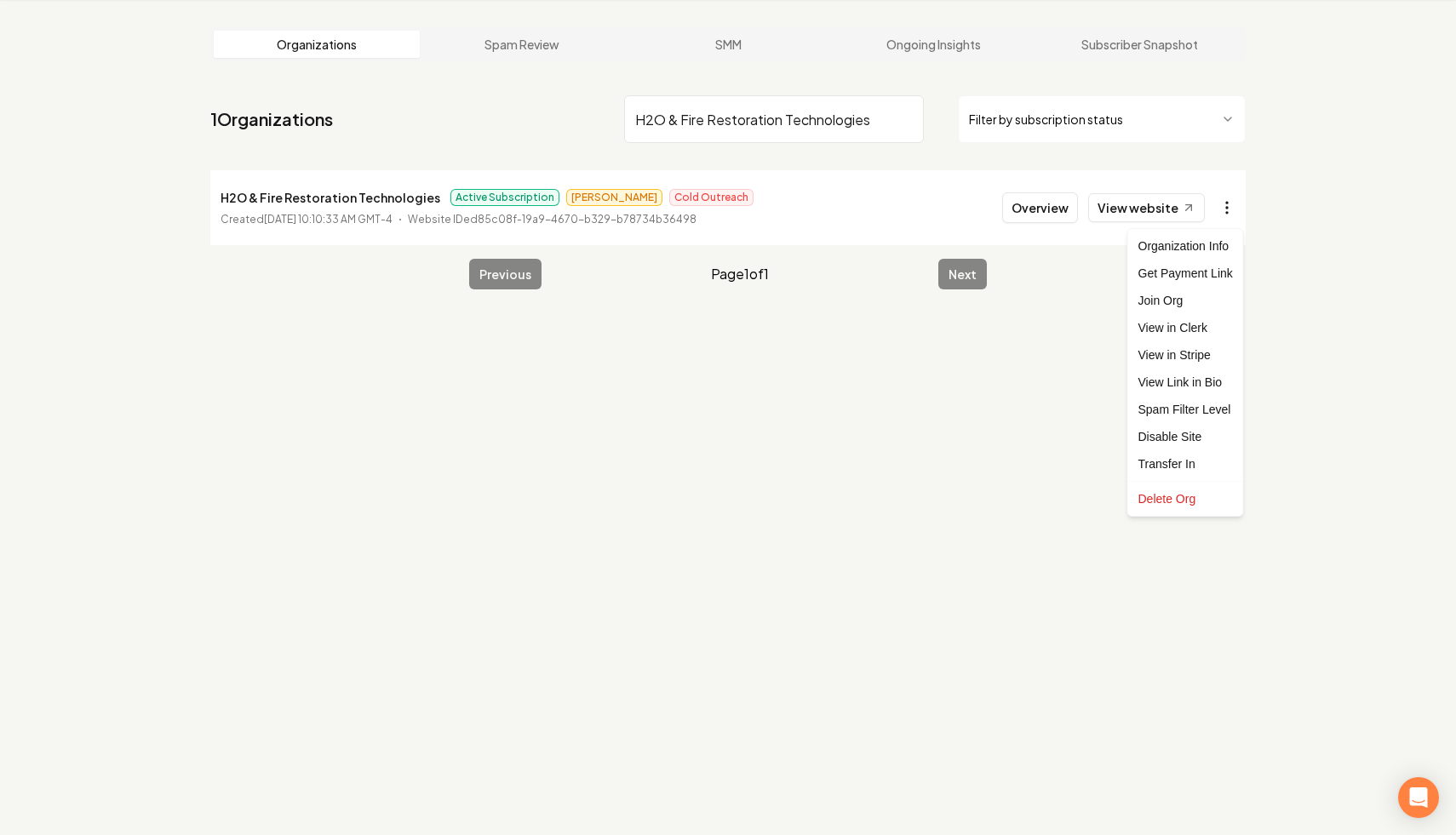
click at [1232, 216] on html "Dashboard Organization Rebolt Site Builder Organizations Spam Review SMM Ongoin…" at bounding box center [728, 352] width 1456 height 835
click at [1200, 355] on link "View in Stripe" at bounding box center [1187, 355] width 109 height 28
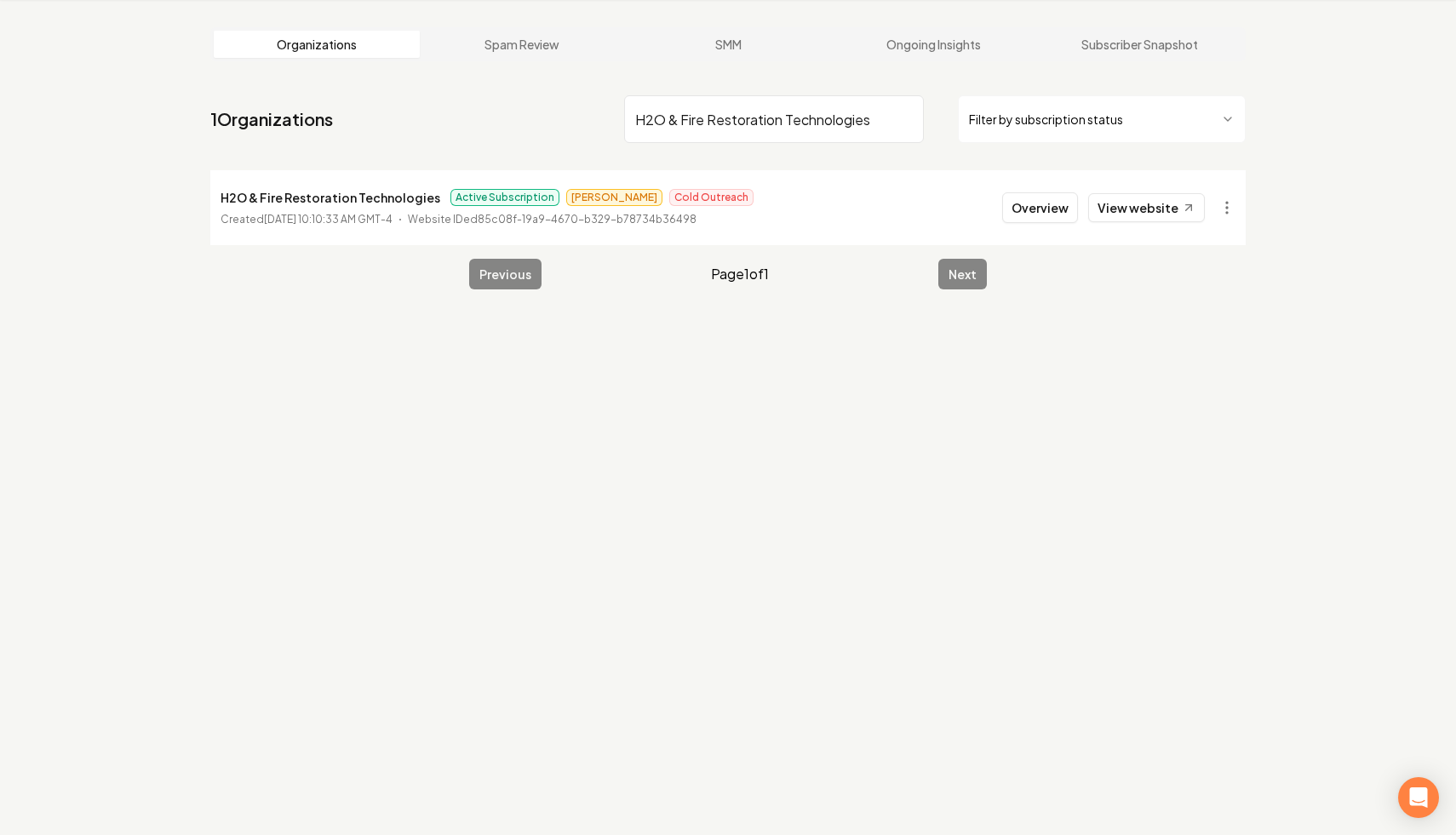
click at [905, 115] on input "H2O & Fire Restoration Technologies" at bounding box center [774, 119] width 300 height 47
click at [995, 116] on html "Dashboard Organization Rebolt Site Builder Organizations Spam Review SMM Ongoin…" at bounding box center [728, 352] width 1456 height 835
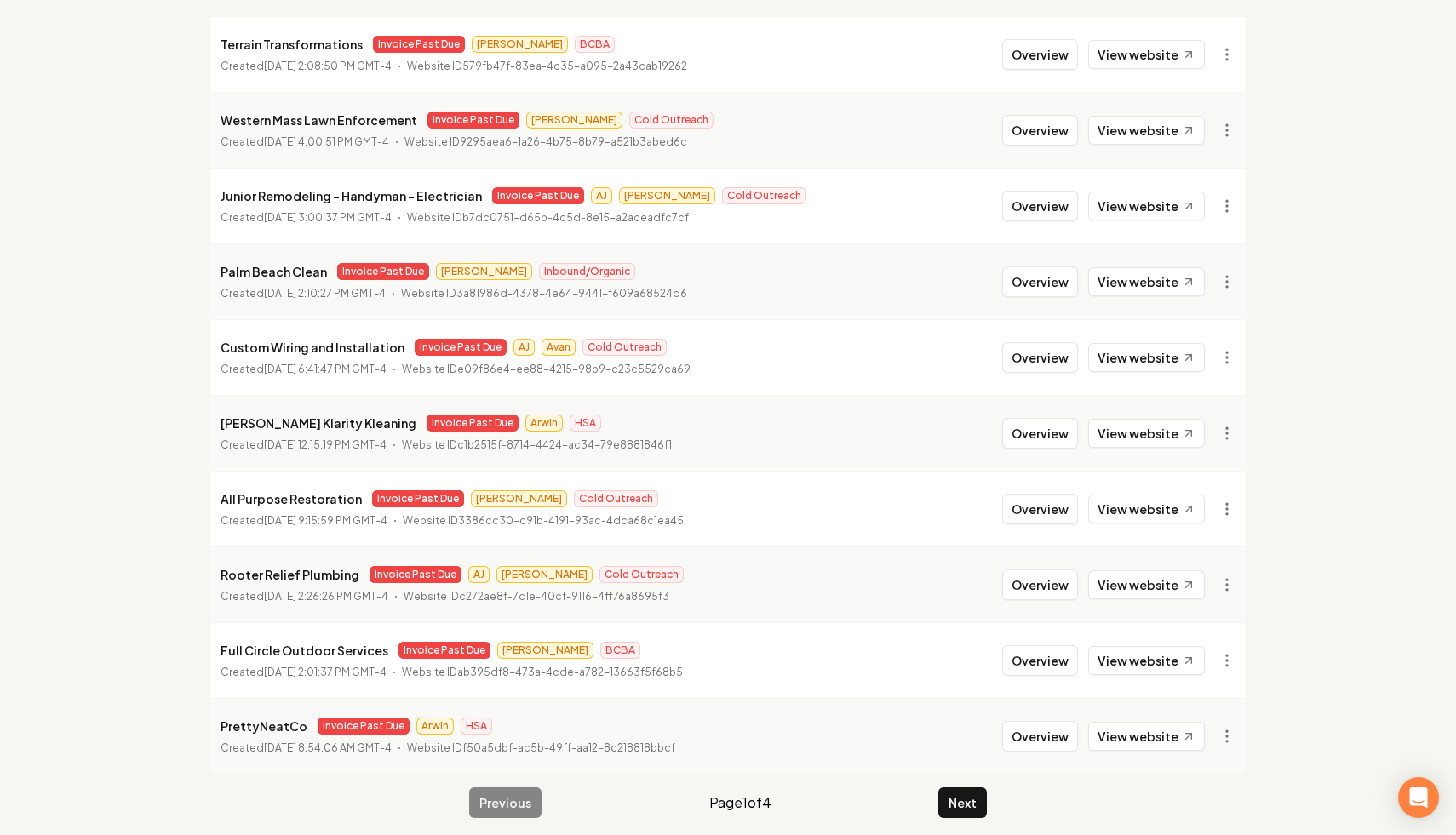
scroll to position [228, 0]
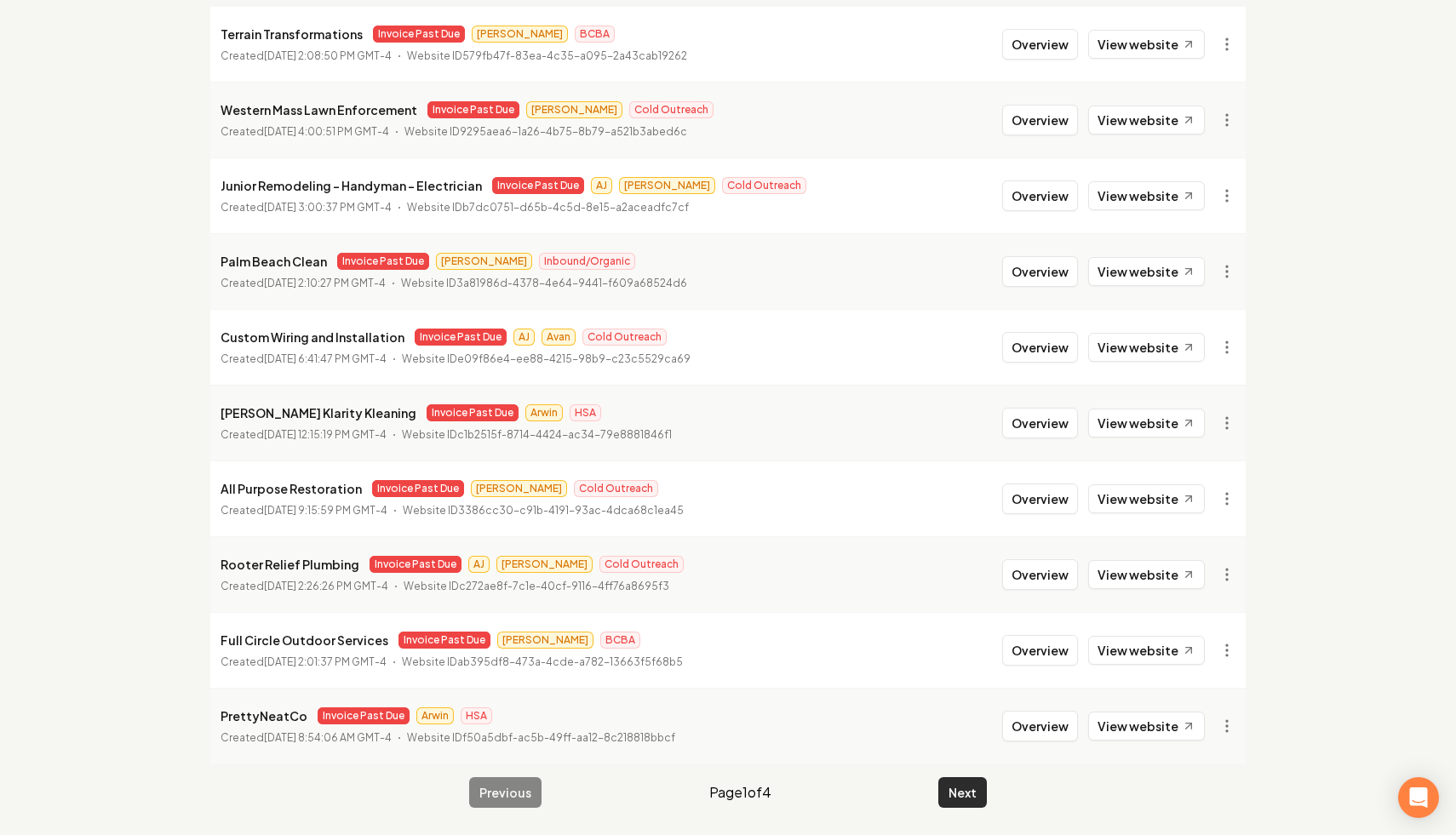
click at [960, 800] on button "Next" at bounding box center [962, 793] width 48 height 31
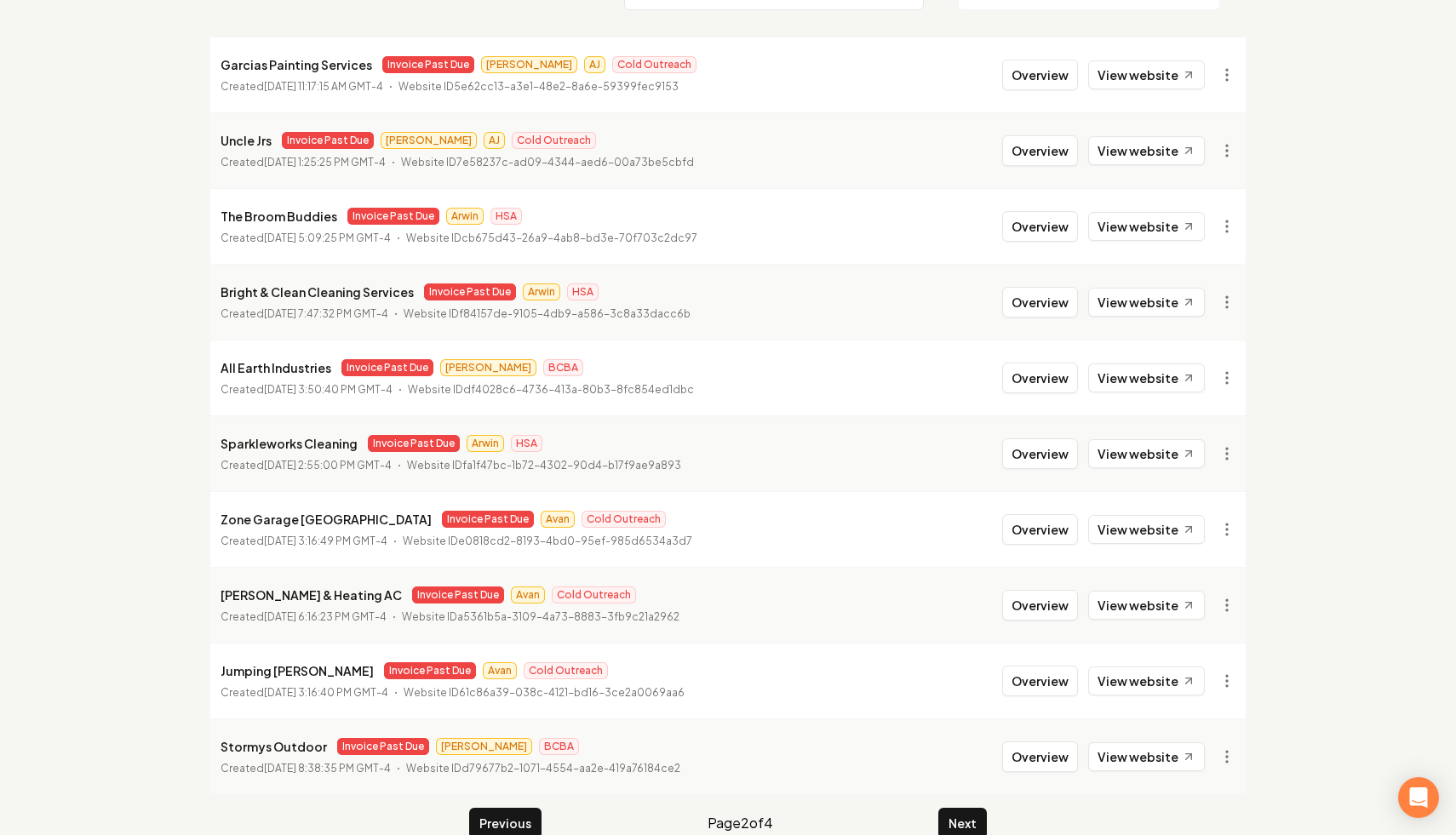
scroll to position [214, 0]
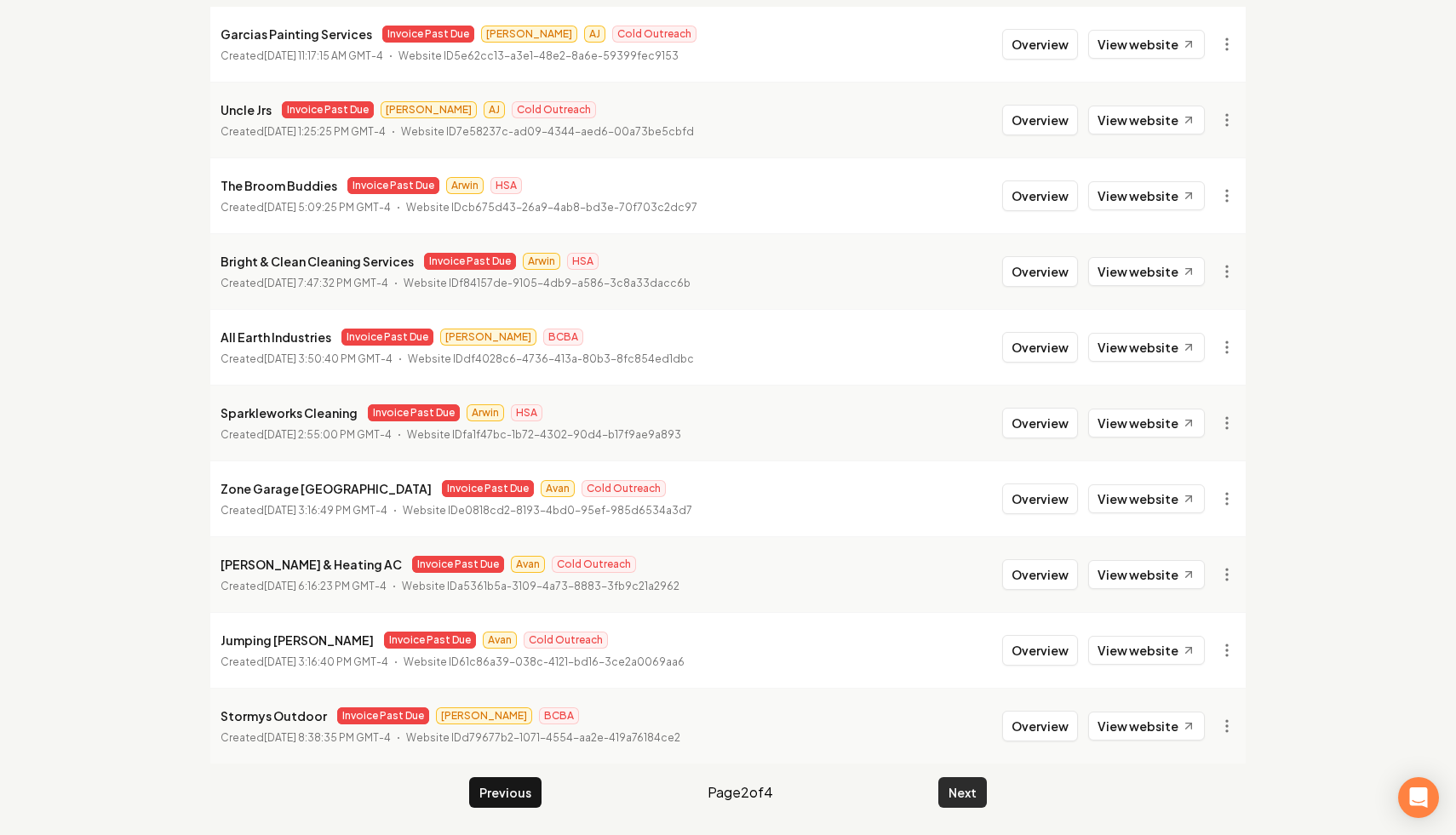
click at [964, 790] on button "Next" at bounding box center [962, 793] width 48 height 31
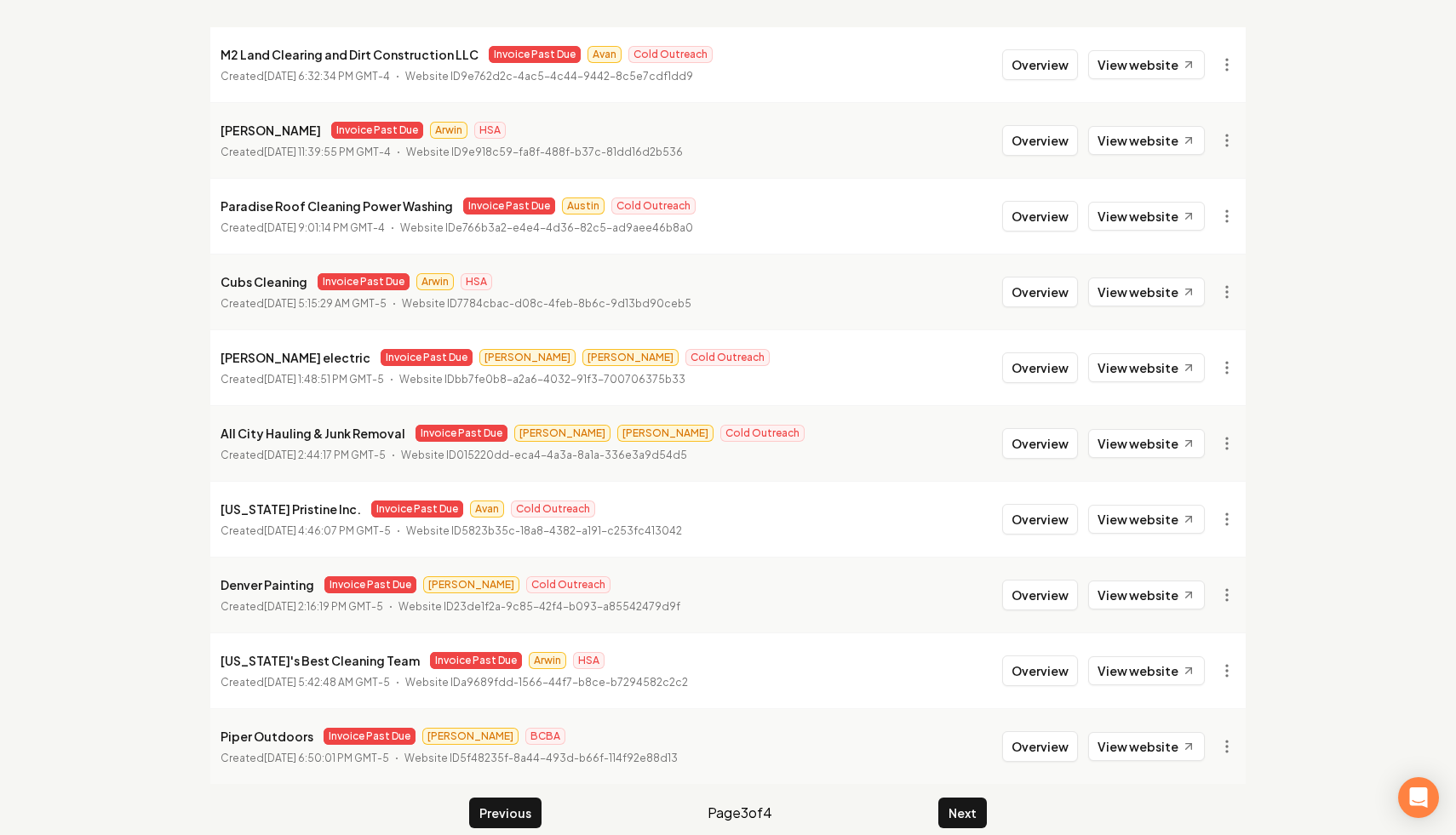
scroll to position [228, 0]
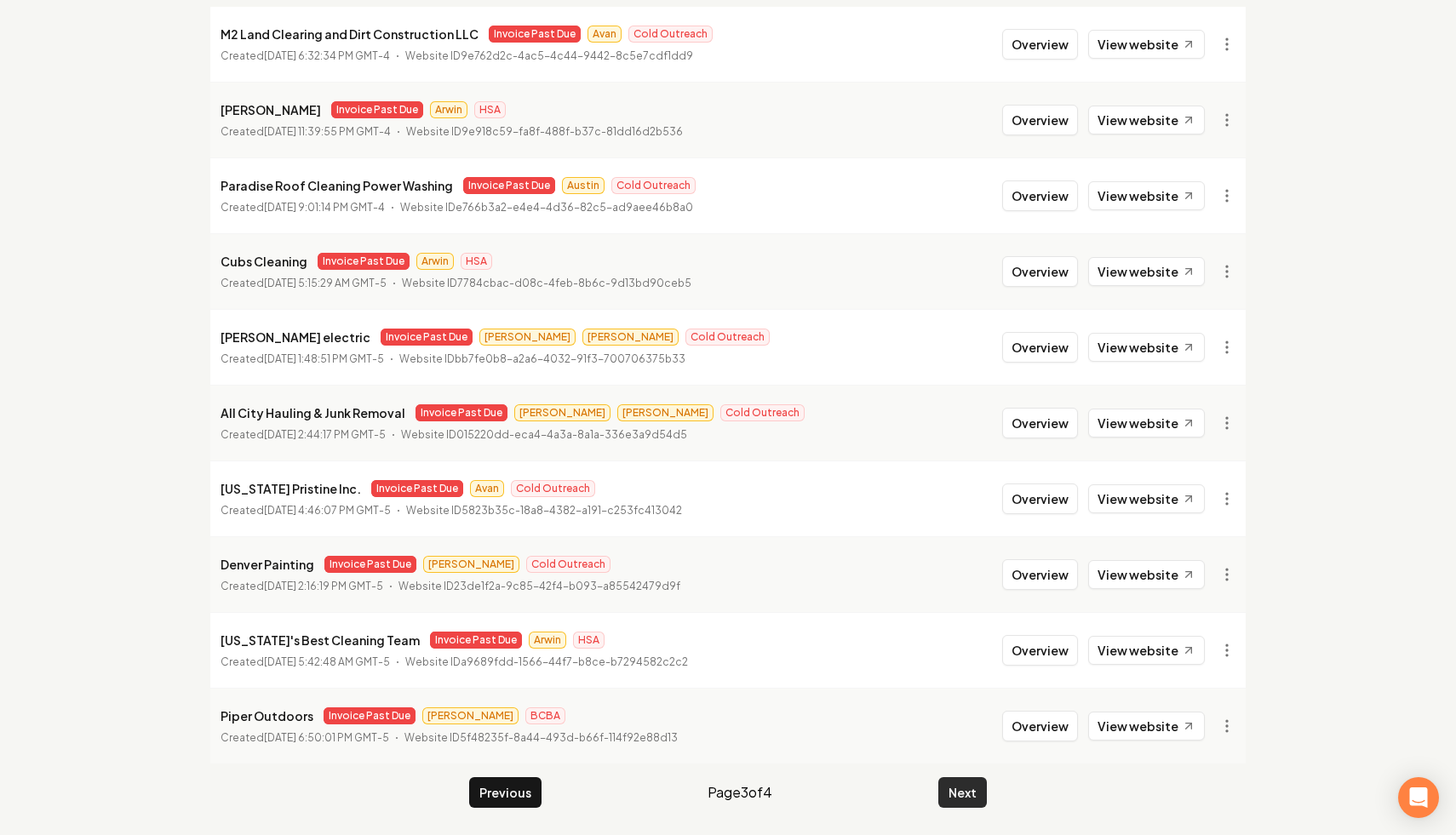
click at [951, 797] on button "Next" at bounding box center [962, 793] width 48 height 31
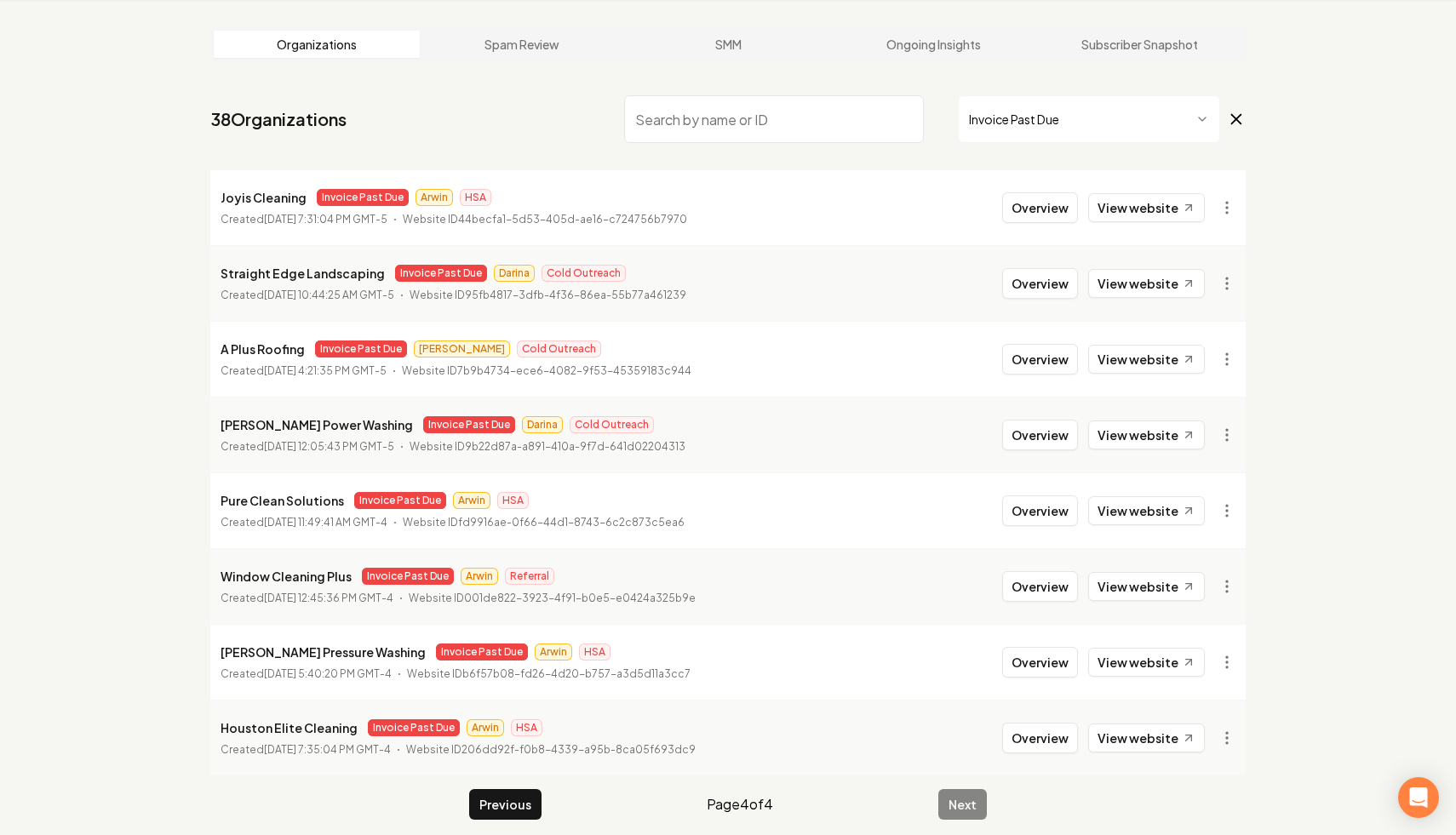
scroll to position [77, 0]
